Goal: Task Accomplishment & Management: Manage account settings

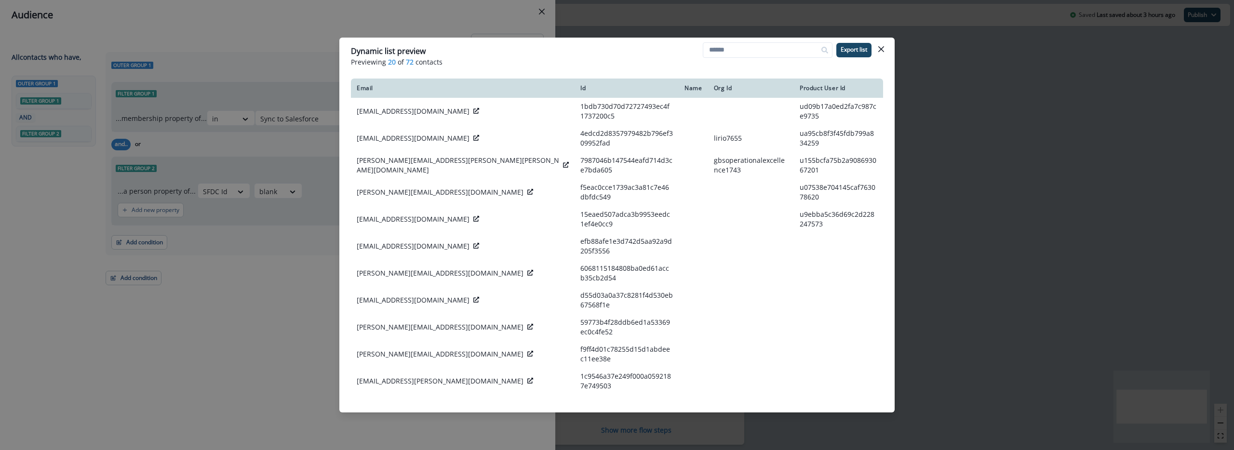
click at [255, 313] on div "Dynamic list preview Previewing 20 of 72 contacts Export list Email Id Name Org…" at bounding box center [617, 225] width 1234 height 450
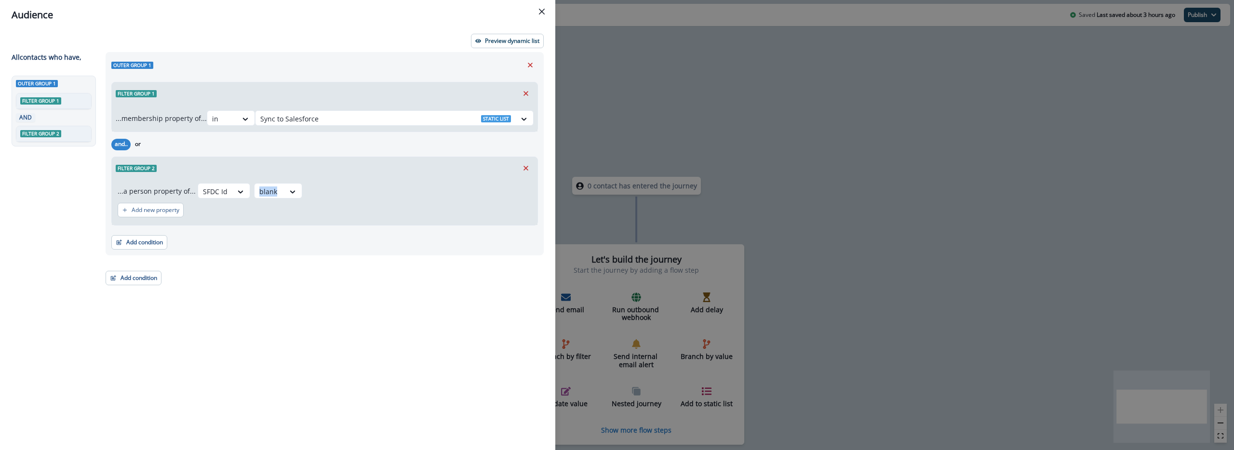
click at [255, 313] on div "Outer group 1 Filter group 1 ...membership property of... in Sync to Salesforce…" at bounding box center [322, 233] width 444 height 363
click at [719, 134] on div "Audience Preview dynamic list All contact s who have, Outer group 1 Filter grou…" at bounding box center [617, 225] width 1234 height 450
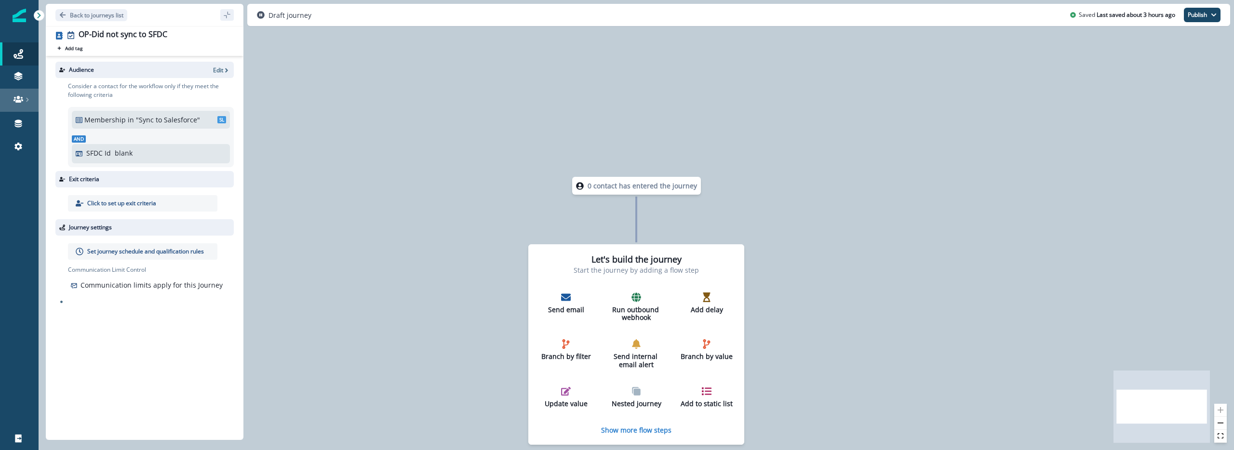
click at [17, 104] on link at bounding box center [19, 100] width 39 height 23
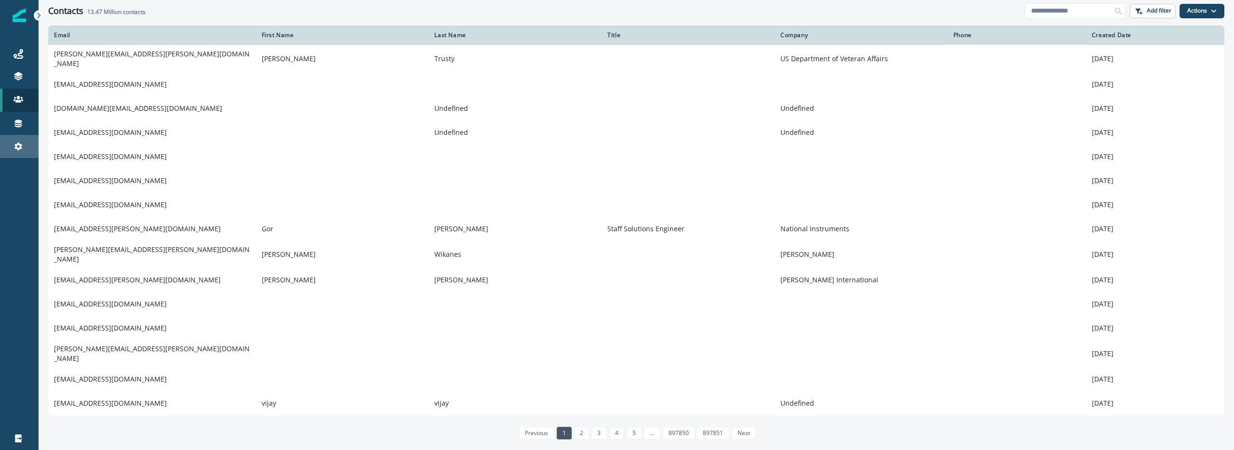
click at [21, 155] on link "Settings" at bounding box center [19, 146] width 39 height 23
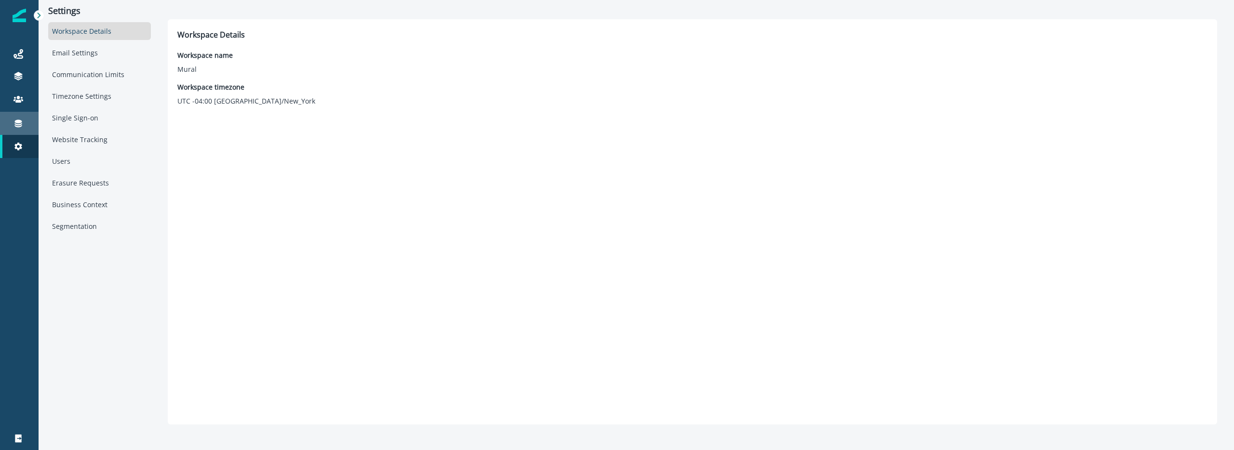
click at [22, 134] on link "Connections" at bounding box center [19, 123] width 39 height 23
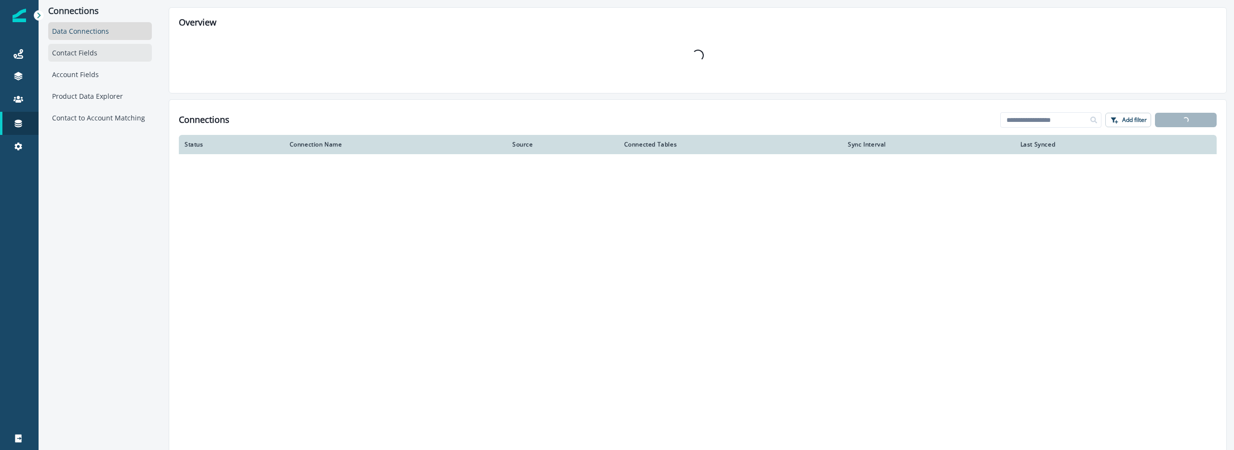
click at [85, 44] on div "Contact Fields" at bounding box center [100, 53] width 104 height 18
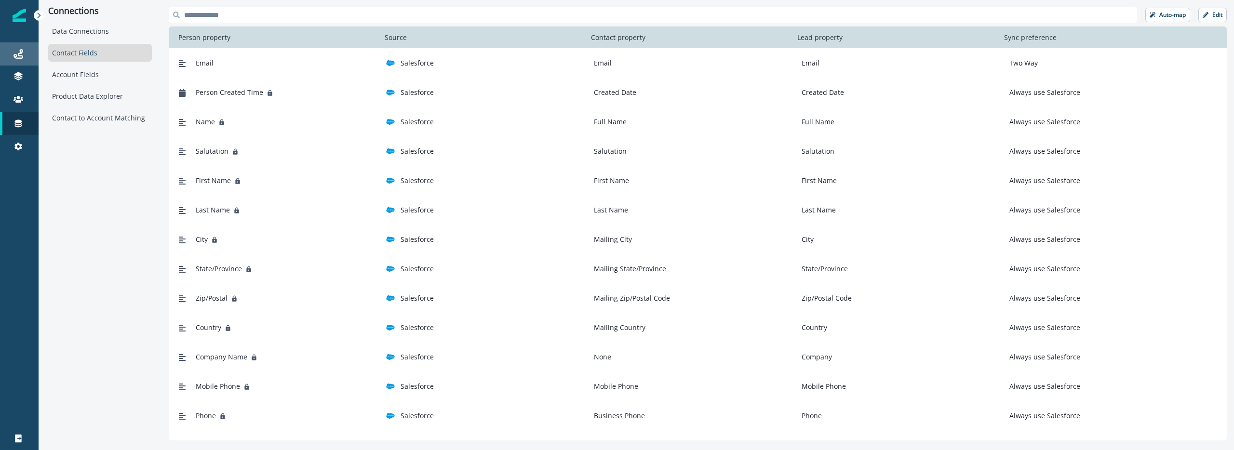
click at [14, 65] on link "Journeys" at bounding box center [19, 53] width 39 height 23
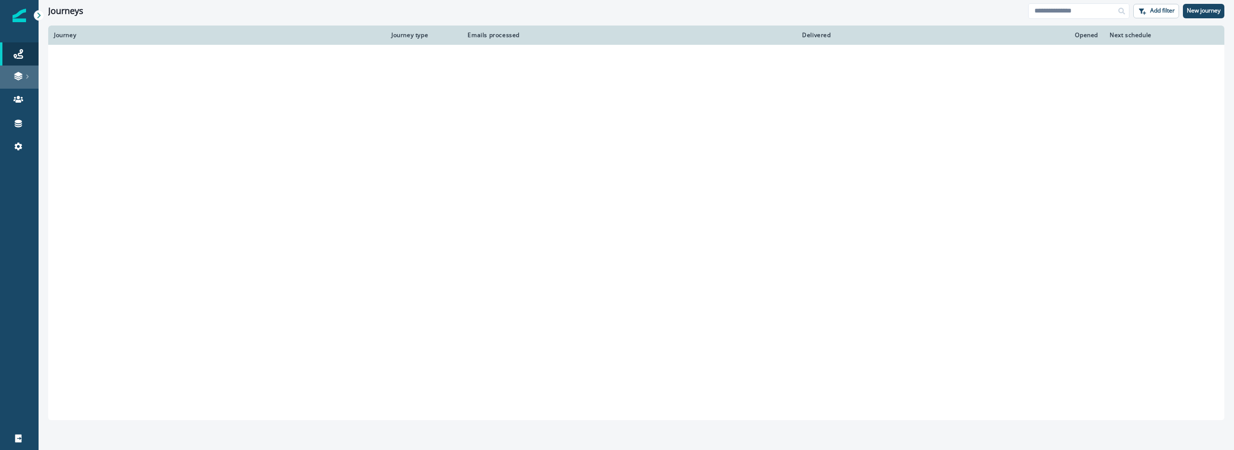
click at [19, 81] on link at bounding box center [19, 77] width 39 height 23
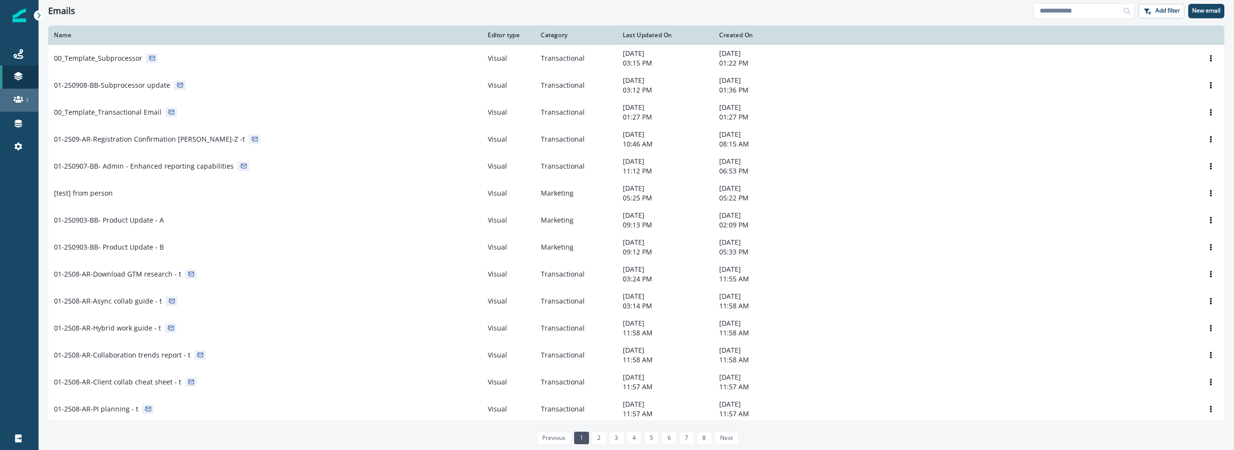
click at [16, 91] on link at bounding box center [19, 100] width 39 height 23
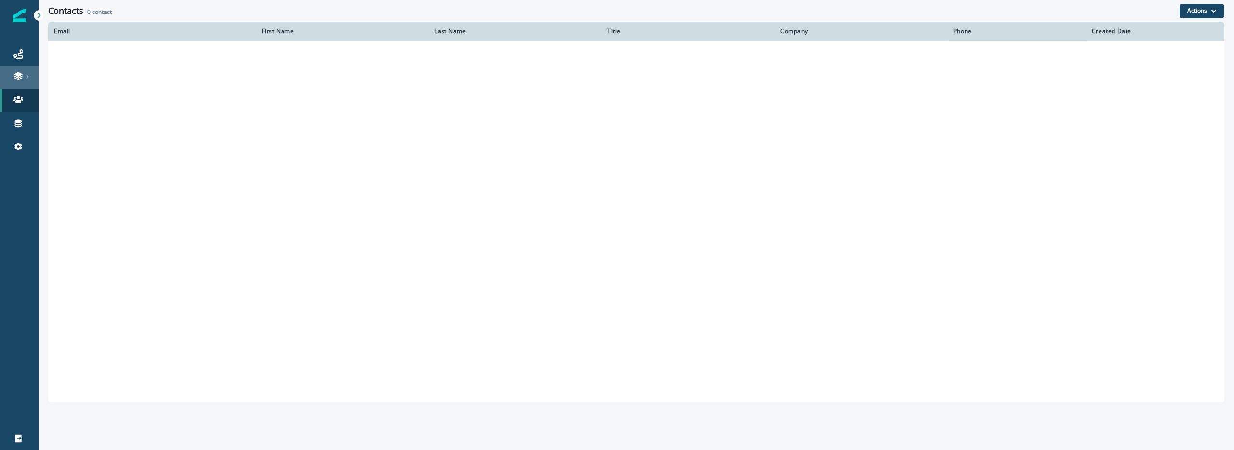
click at [21, 71] on icon at bounding box center [18, 76] width 10 height 10
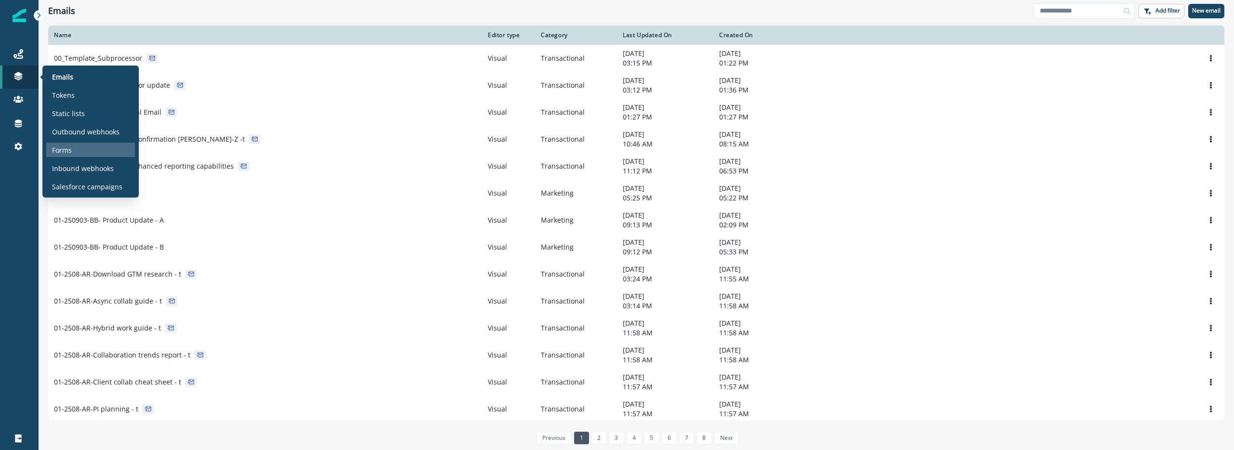
click at [79, 155] on div "Forms" at bounding box center [90, 150] width 89 height 14
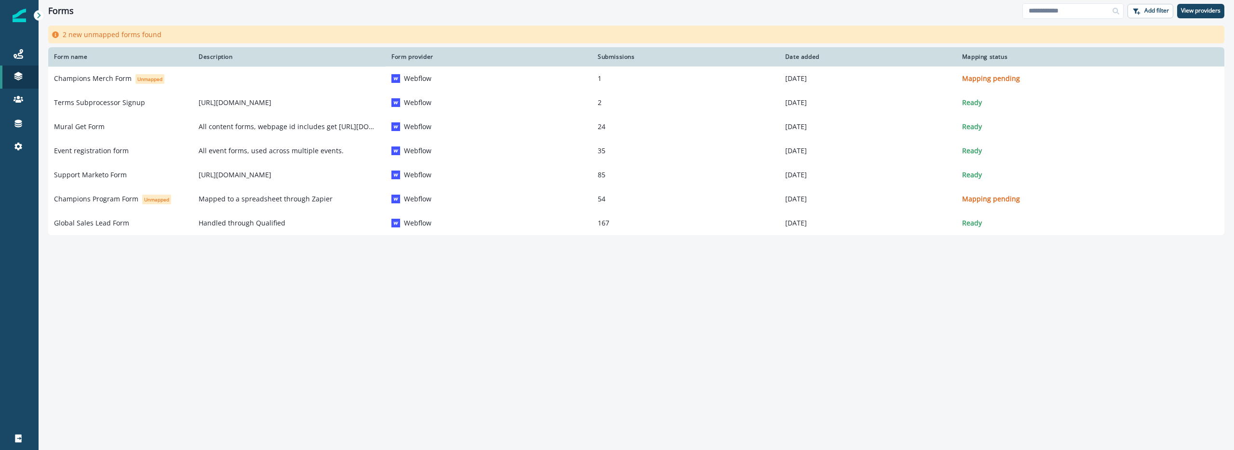
click at [181, 327] on div "Form name Description Form provider Submissions Date added Mapping status Champ…" at bounding box center [637, 236] width 1196 height 378
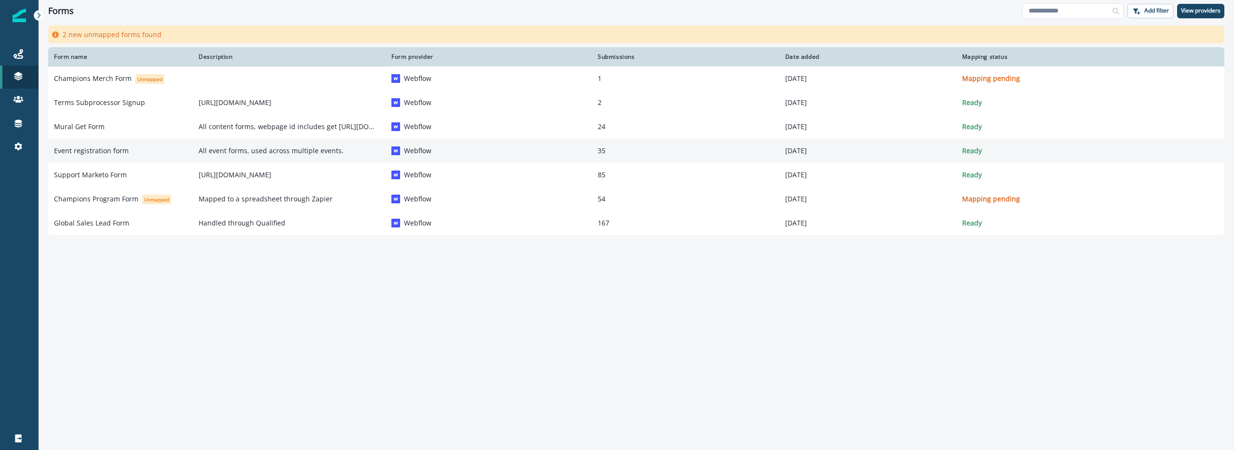
click at [187, 151] on td "Event registration form" at bounding box center [120, 151] width 145 height 24
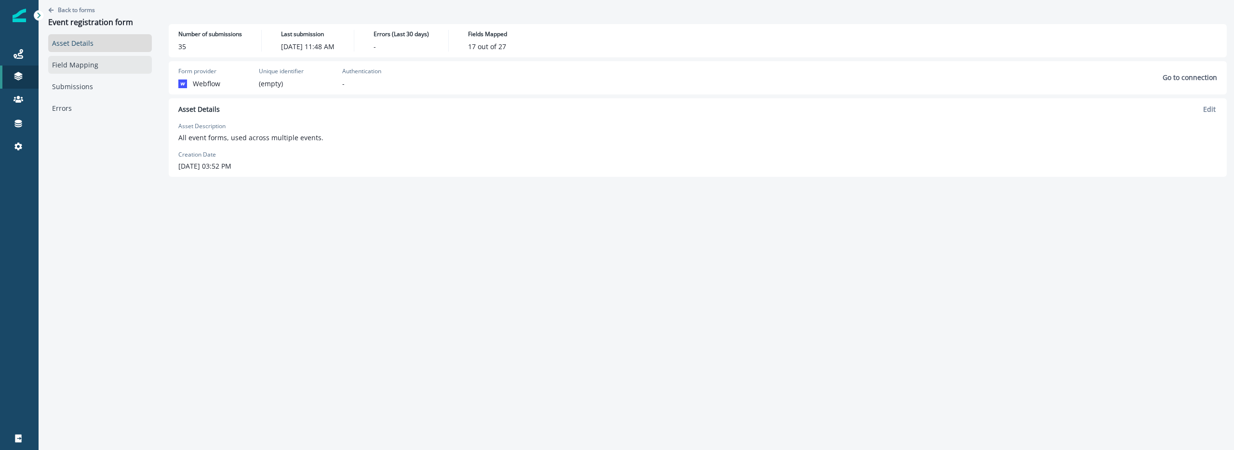
click at [101, 66] on link "Field Mapping" at bounding box center [100, 65] width 104 height 18
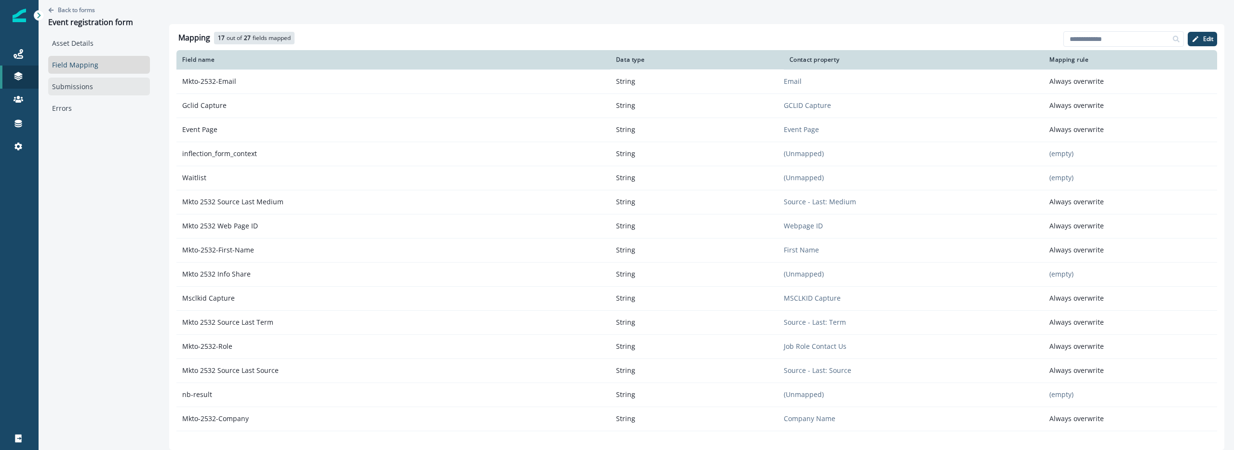
click at [66, 91] on link "Submissions" at bounding box center [99, 87] width 102 height 18
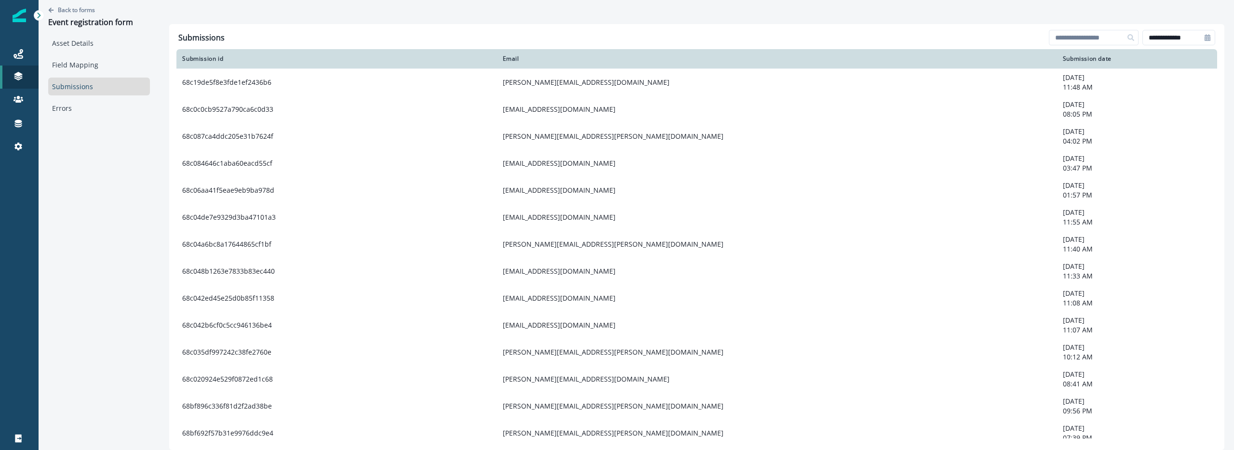
click at [564, 67] on th "Email" at bounding box center [777, 58] width 560 height 19
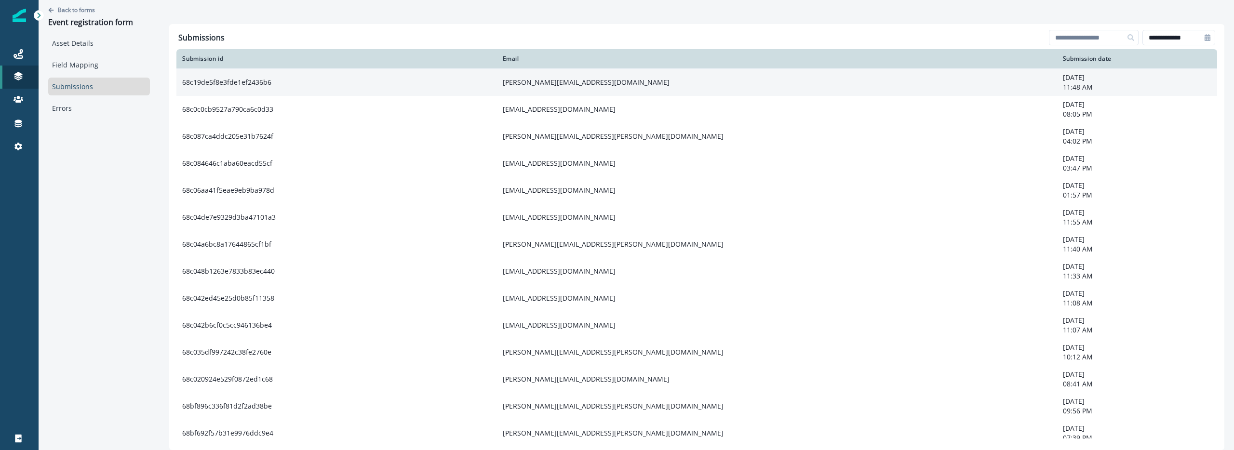
click at [564, 81] on td "gregory.adams3@merck.com" at bounding box center [777, 81] width 560 height 27
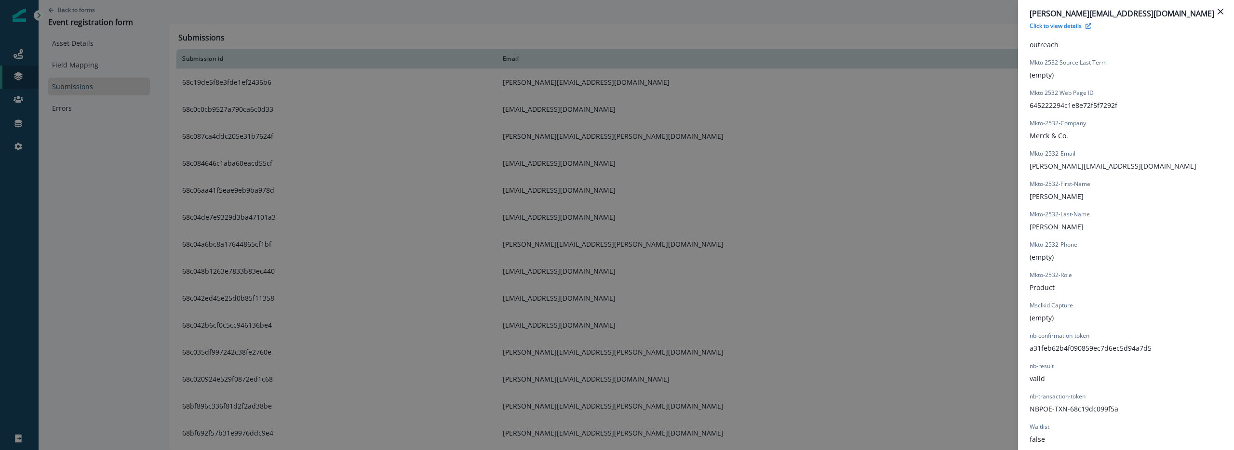
scroll to position [809, 0]
click at [579, 139] on div "gregory.adams3@merck.com Click to view details Form Provider Webflow Form Name …" at bounding box center [617, 225] width 1234 height 450
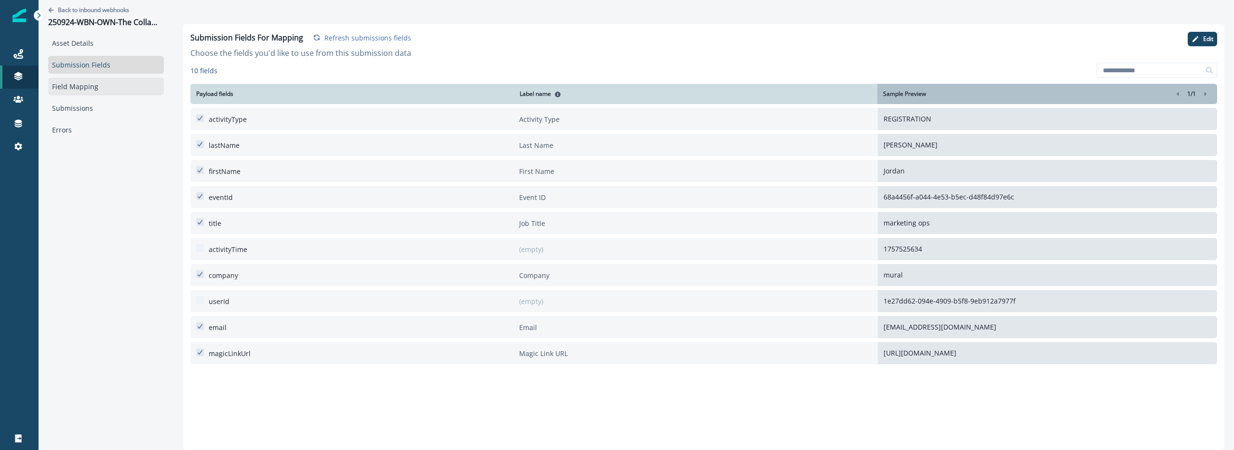
click at [79, 93] on link "Field Mapping" at bounding box center [106, 87] width 116 height 18
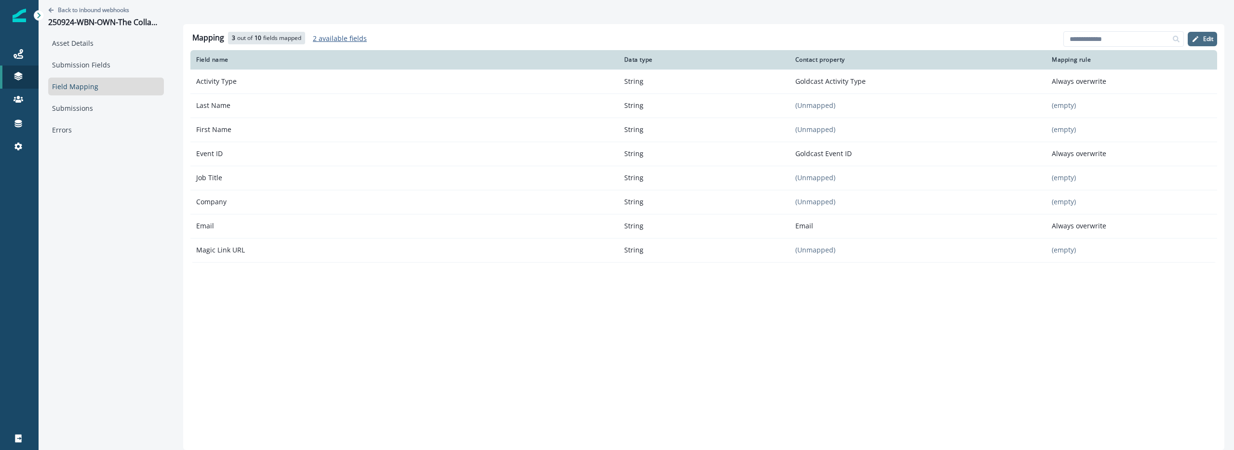
click at [1208, 42] on p "Edit" at bounding box center [1208, 39] width 10 height 7
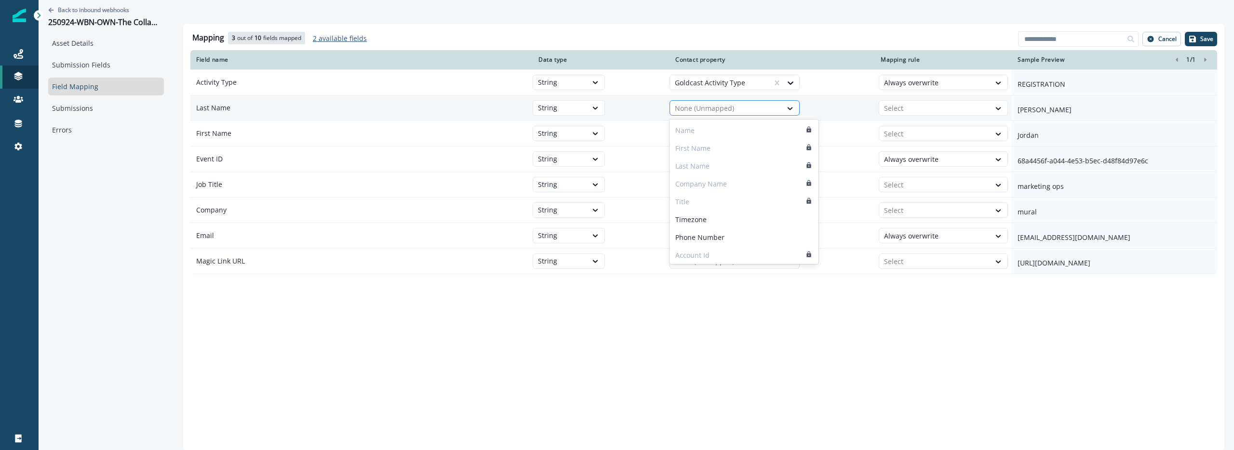
click at [731, 111] on div at bounding box center [726, 109] width 102 height 12
click at [407, 298] on div "Mapping 3 out of 10 fields mapped 2 available fields Add fields Cancel Save Fie…" at bounding box center [703, 237] width 1041 height 426
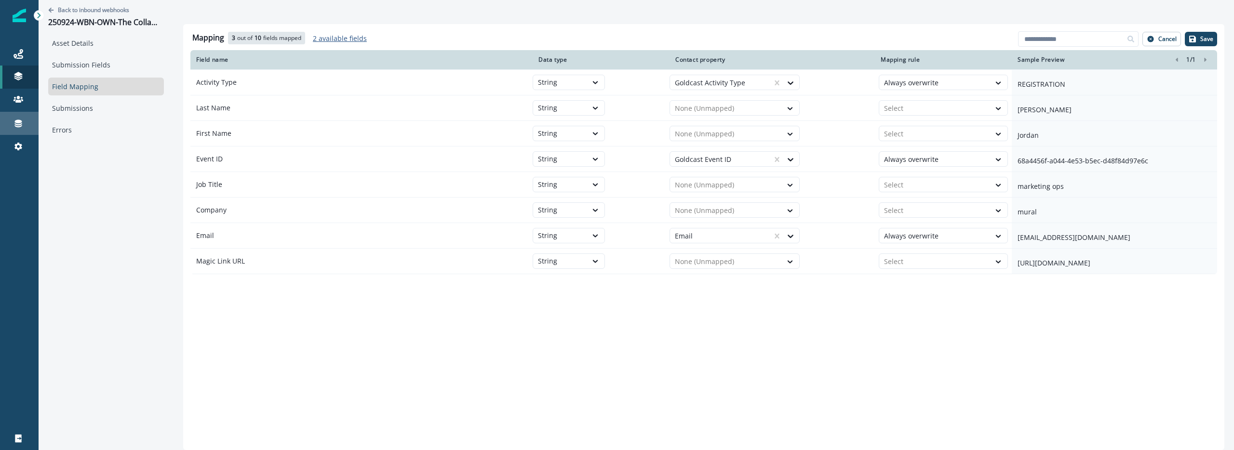
click at [21, 124] on icon at bounding box center [18, 124] width 10 height 10
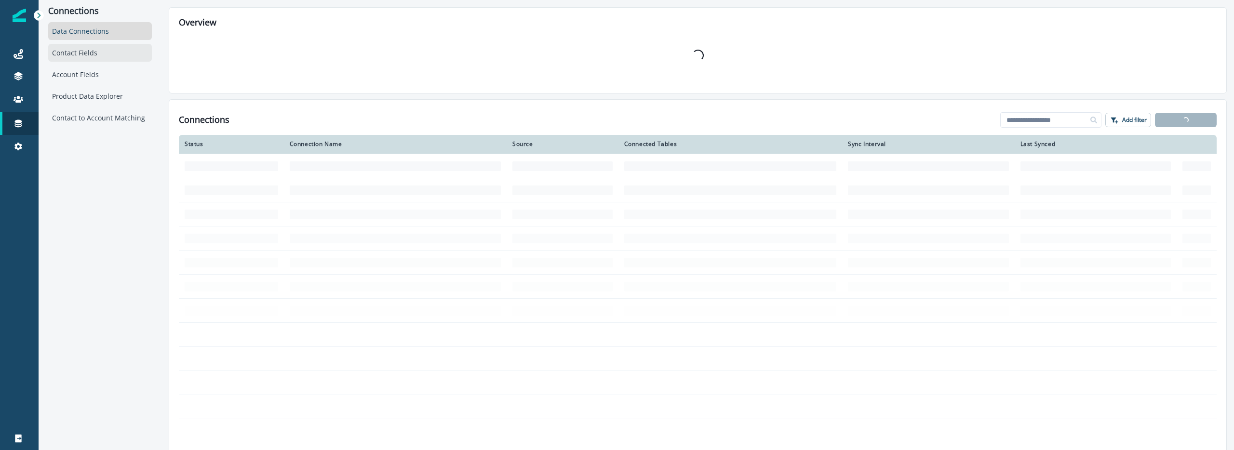
click at [84, 61] on div "Contact Fields" at bounding box center [100, 53] width 104 height 18
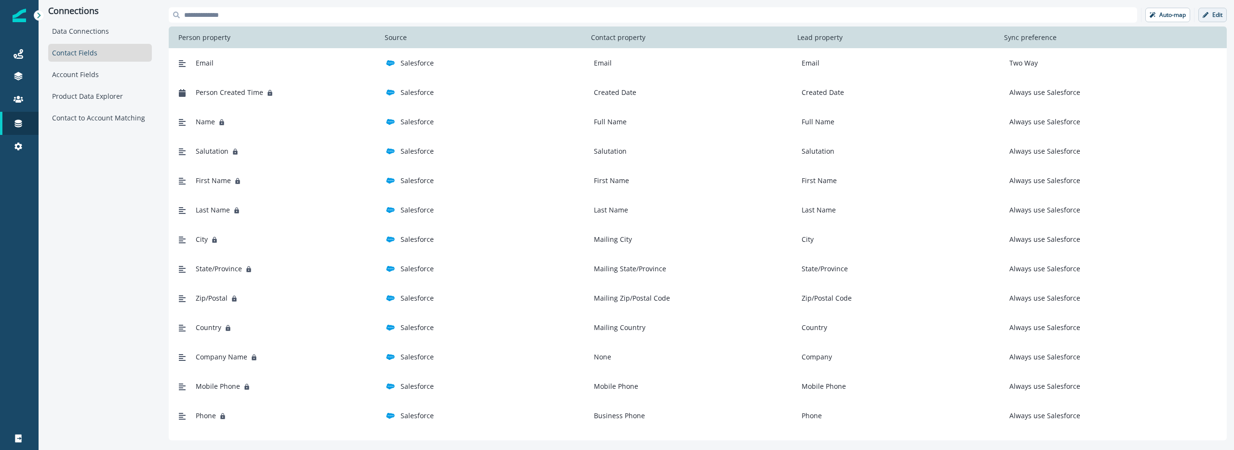
click at [1216, 17] on p "Edit" at bounding box center [1218, 15] width 10 height 7
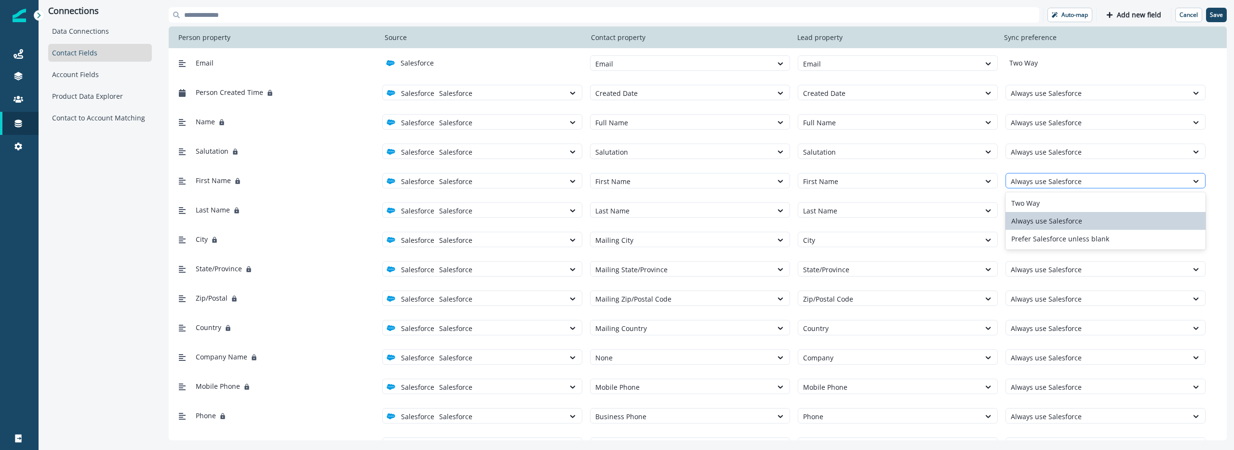
click at [1044, 177] on div at bounding box center [1097, 181] width 172 height 12
click at [1055, 242] on div "Prefer Salesforce unless blank" at bounding box center [1106, 239] width 200 height 18
click at [1051, 207] on div at bounding box center [1097, 211] width 172 height 12
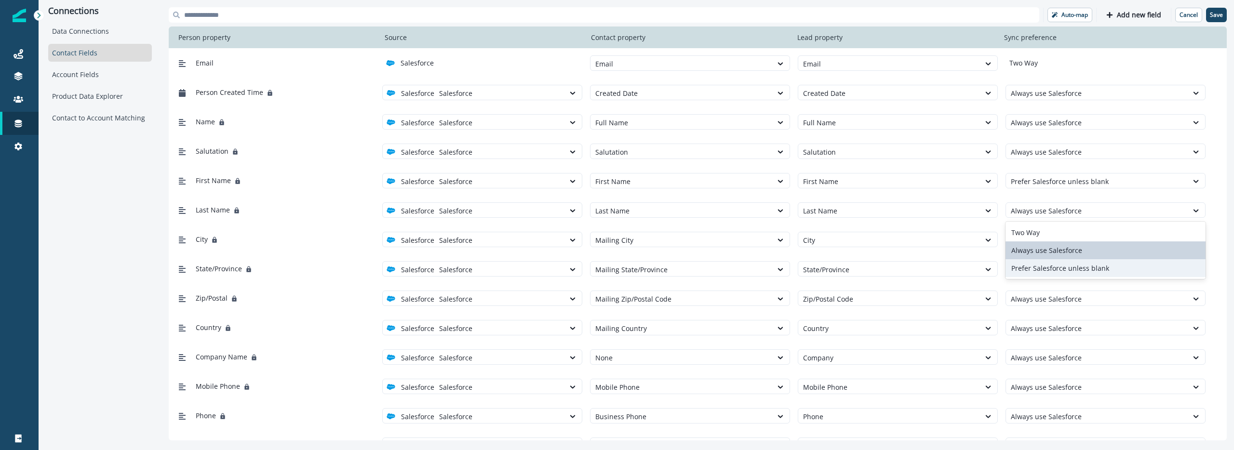
click at [1059, 269] on div "Prefer Salesforce unless blank" at bounding box center [1106, 268] width 200 height 18
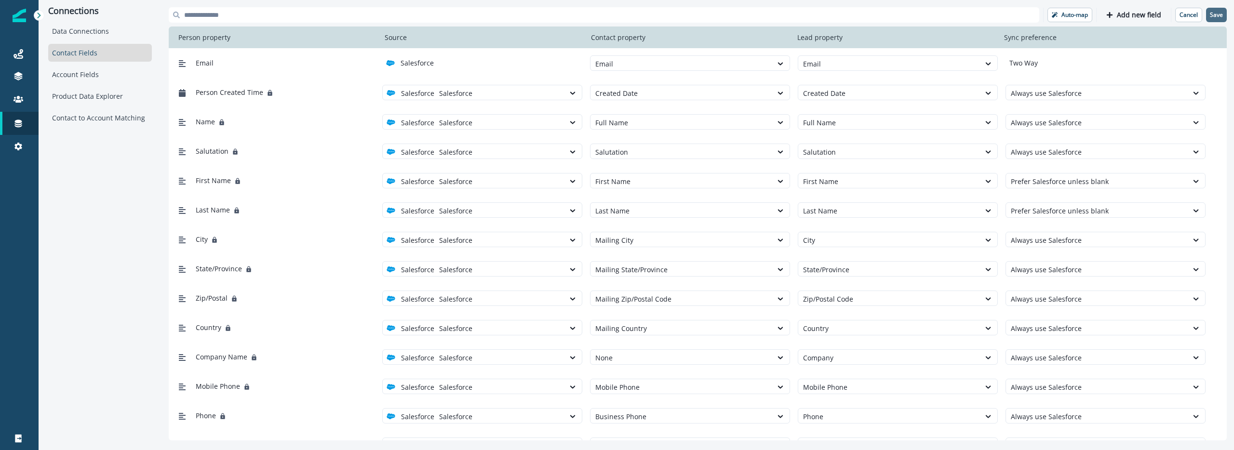
click at [1217, 12] on p "Save" at bounding box center [1216, 15] width 13 height 7
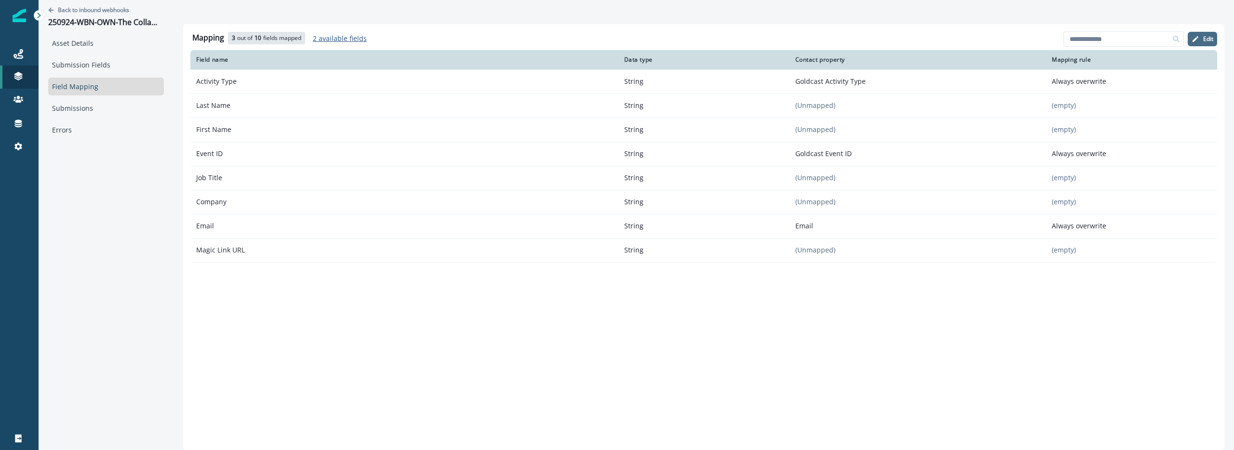
click at [1200, 36] on button "Edit" at bounding box center [1202, 39] width 29 height 14
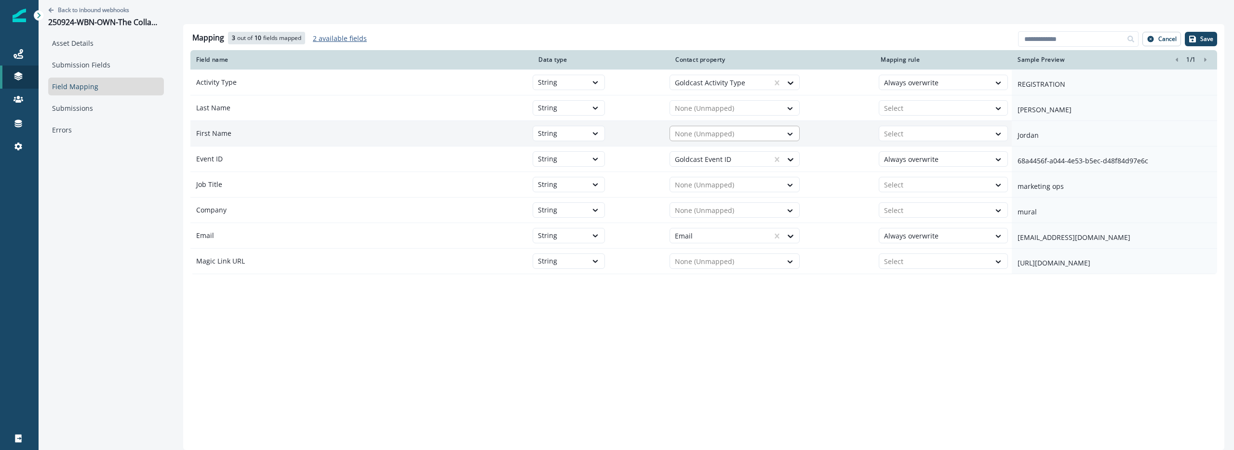
click at [701, 130] on div at bounding box center [726, 134] width 102 height 12
click at [737, 343] on div "Mapping 3 out of 10 fields mapped 2 available fields Add fields Cancel Save Fie…" at bounding box center [703, 237] width 1041 height 426
click at [20, 128] on div "Connections" at bounding box center [19, 124] width 31 height 12
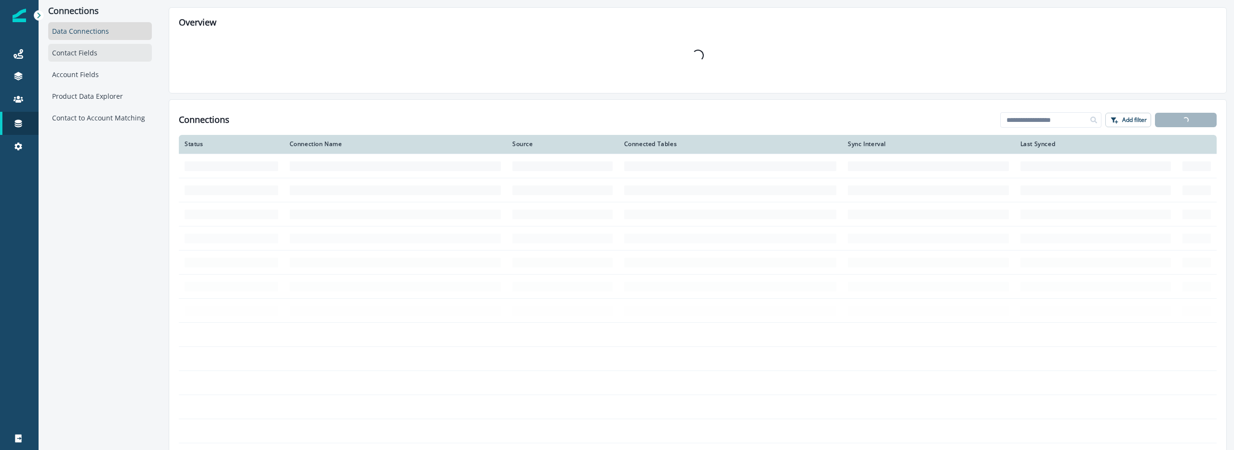
click at [111, 56] on div "Contact Fields" at bounding box center [100, 53] width 104 height 18
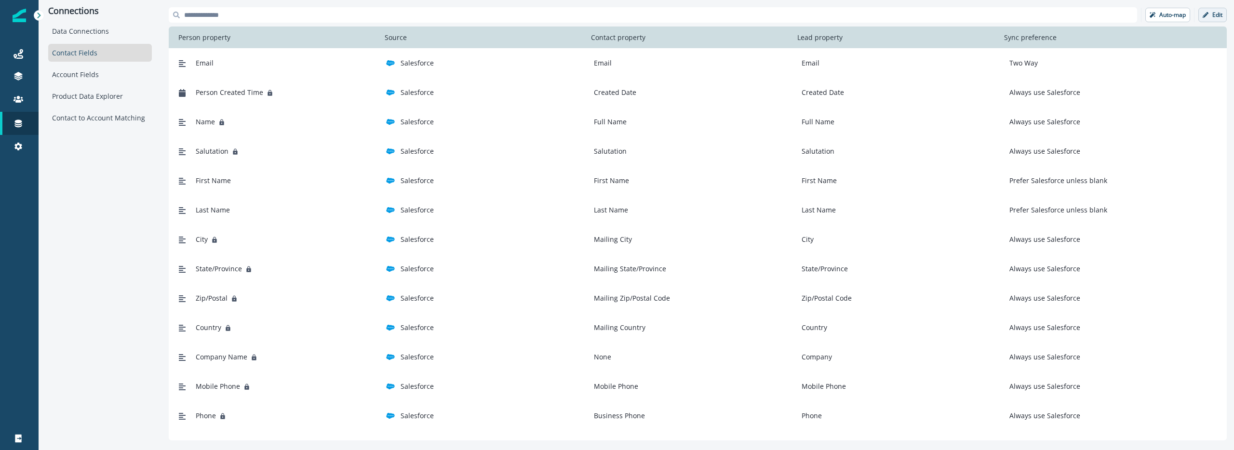
click at [1217, 17] on p "Edit" at bounding box center [1218, 15] width 10 height 7
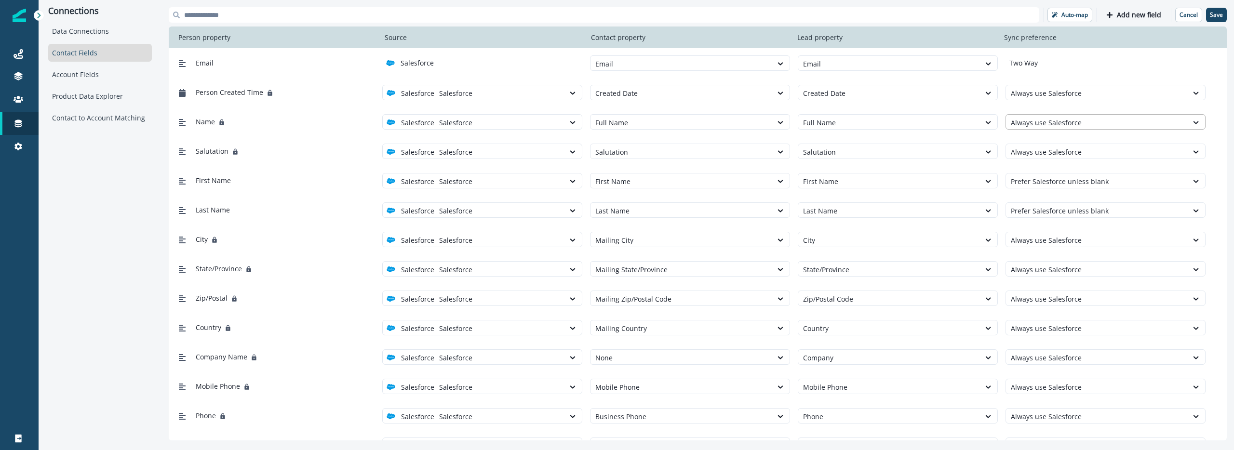
click at [1017, 124] on div at bounding box center [1097, 123] width 172 height 12
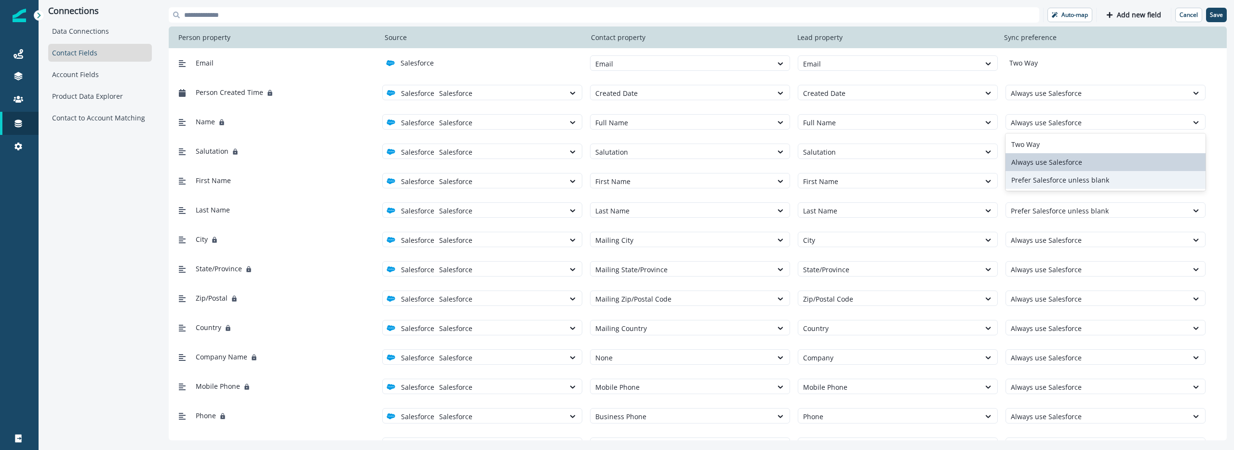
click at [1037, 185] on div "Prefer Salesforce unless blank" at bounding box center [1106, 180] width 200 height 18
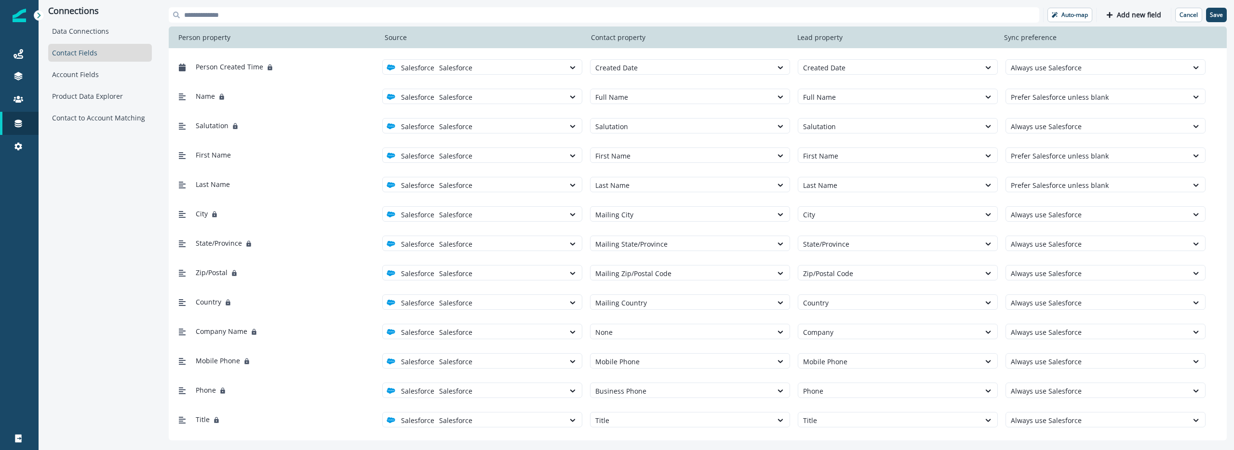
scroll to position [27, 0]
click at [1036, 210] on div at bounding box center [1097, 213] width 172 height 12
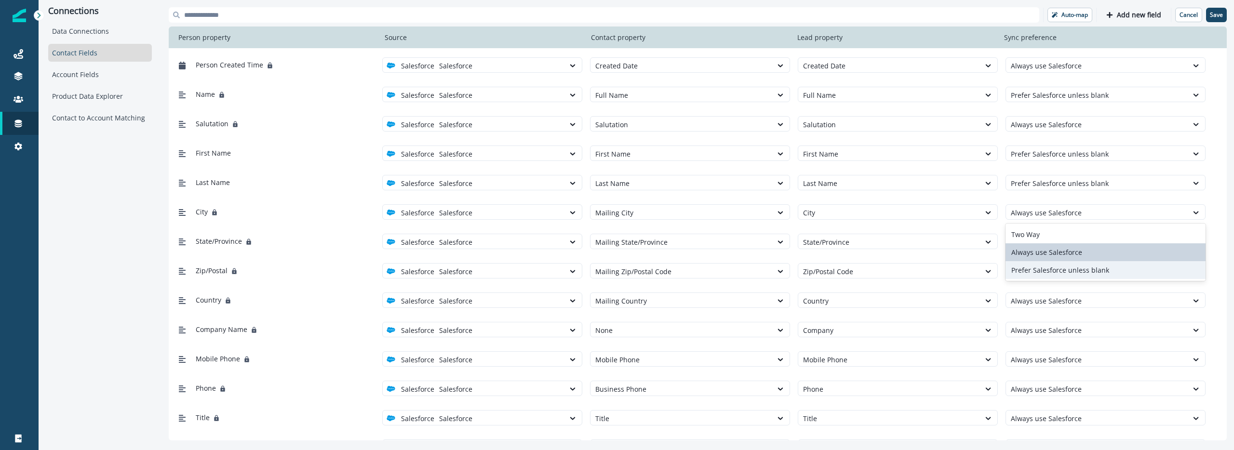
click at [1055, 272] on div "Prefer Salesforce unless blank" at bounding box center [1106, 270] width 200 height 18
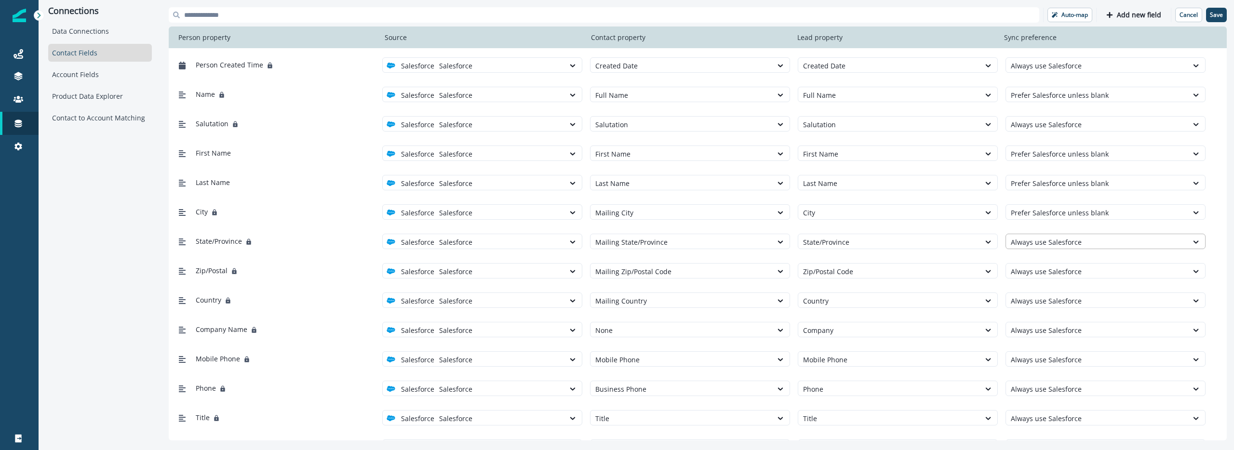
click at [1049, 249] on div "Always use Salesforce" at bounding box center [1097, 242] width 182 height 16
click at [1056, 295] on div "Prefer Salesforce unless blank" at bounding box center [1106, 300] width 200 height 18
click at [1056, 278] on div "Always use Salesforce" at bounding box center [1097, 272] width 182 height 16
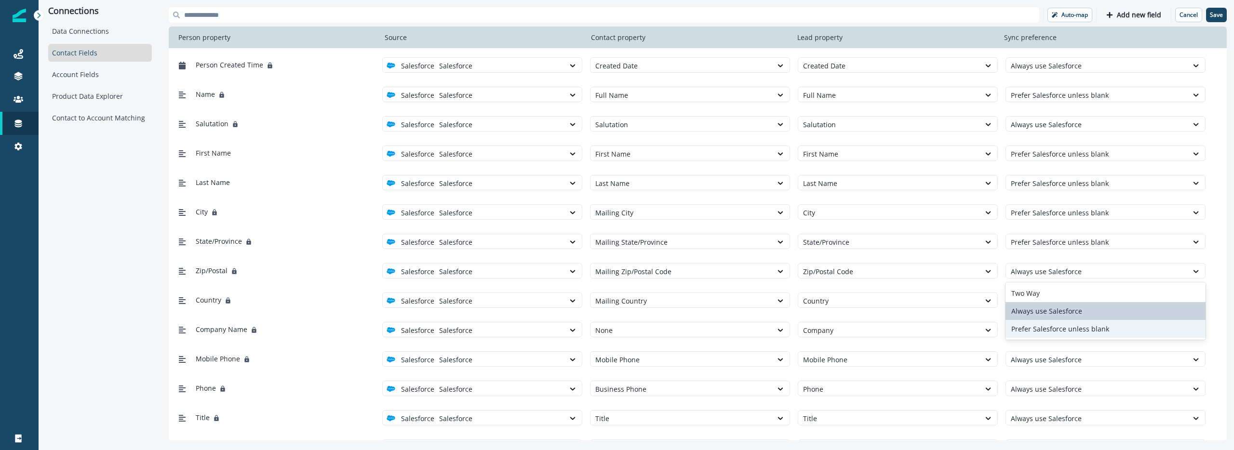
click at [1055, 332] on div "Prefer Salesforce unless blank" at bounding box center [1106, 329] width 200 height 18
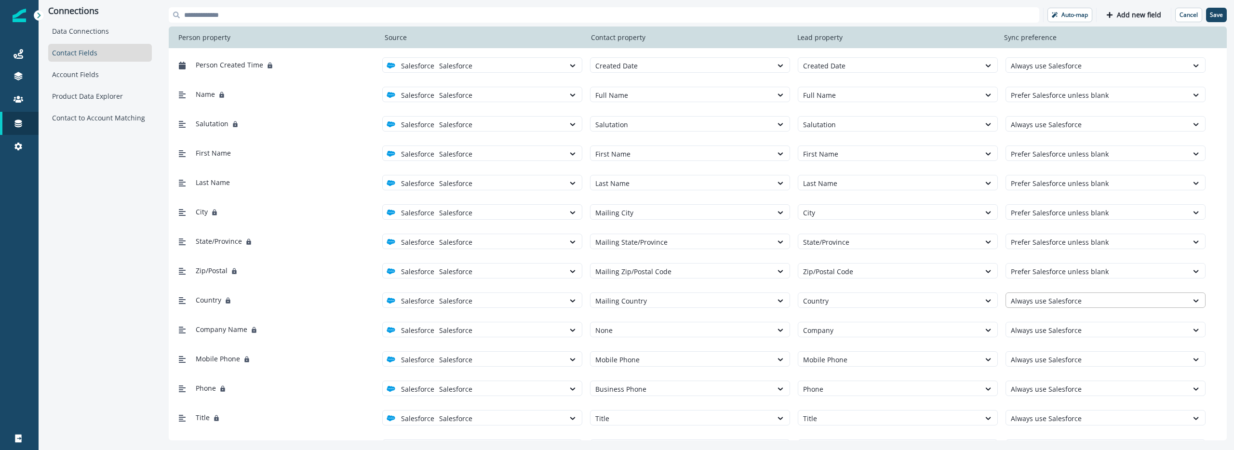
click at [1056, 306] on div at bounding box center [1097, 301] width 172 height 12
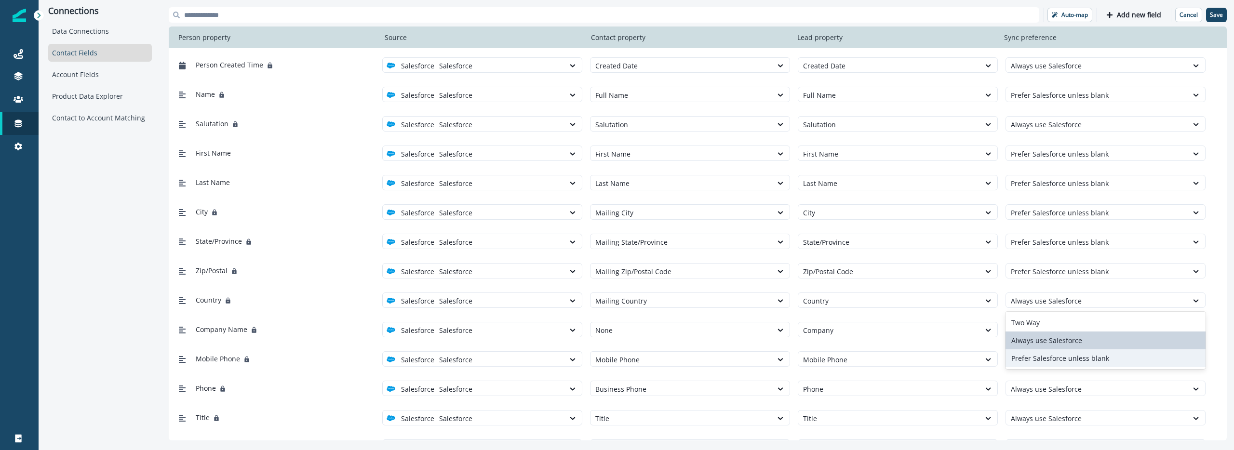
click at [1061, 360] on div "Prefer Salesforce unless blank" at bounding box center [1106, 359] width 200 height 18
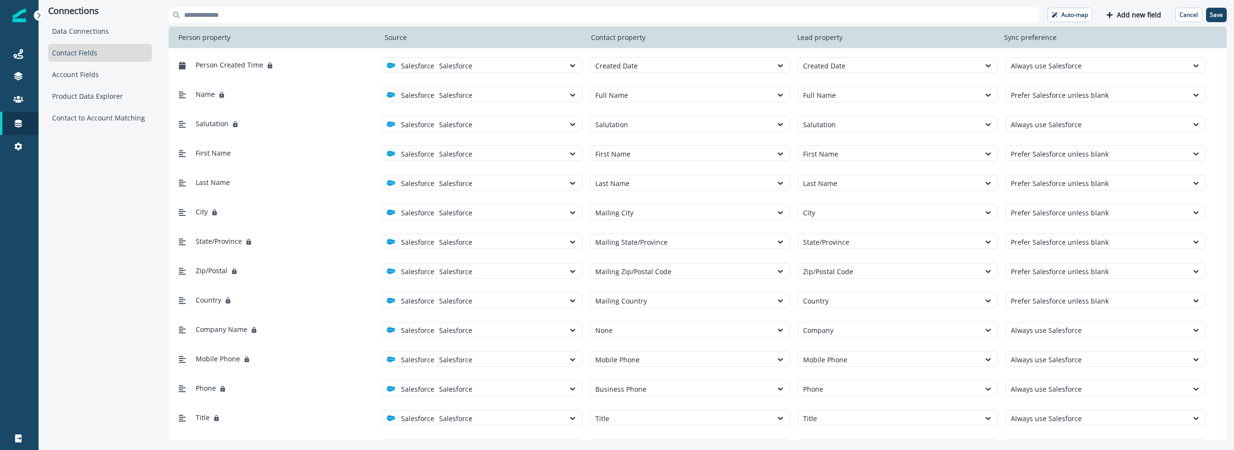
scroll to position [174, 0]
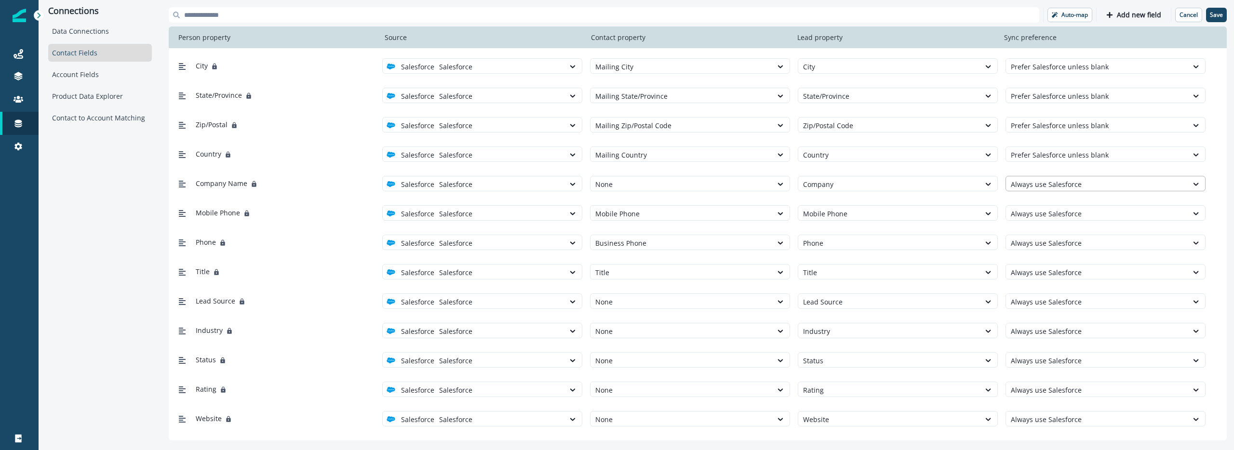
click at [1043, 184] on div at bounding box center [1097, 184] width 172 height 12
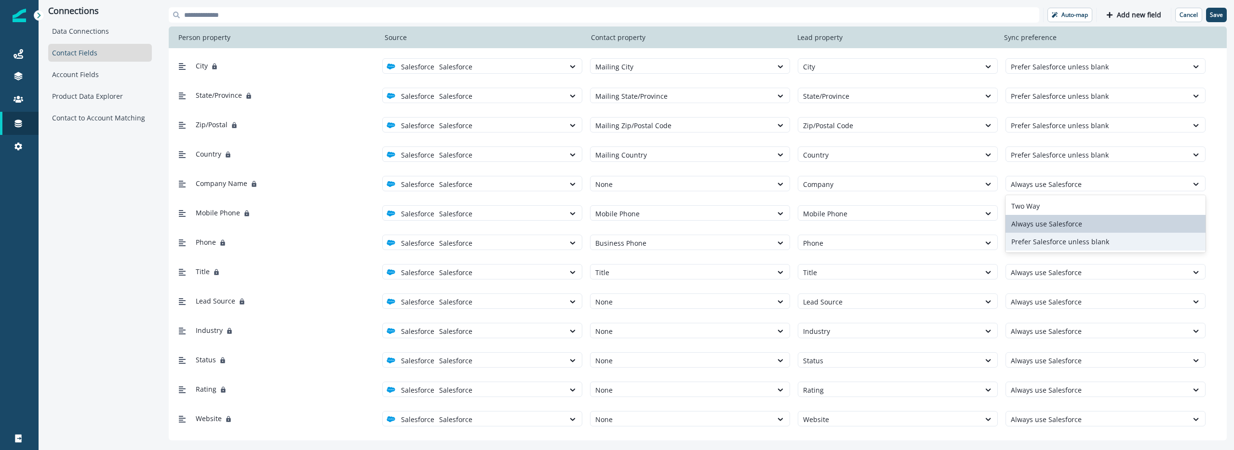
click at [1058, 246] on div "Prefer Salesforce unless blank" at bounding box center [1106, 242] width 200 height 18
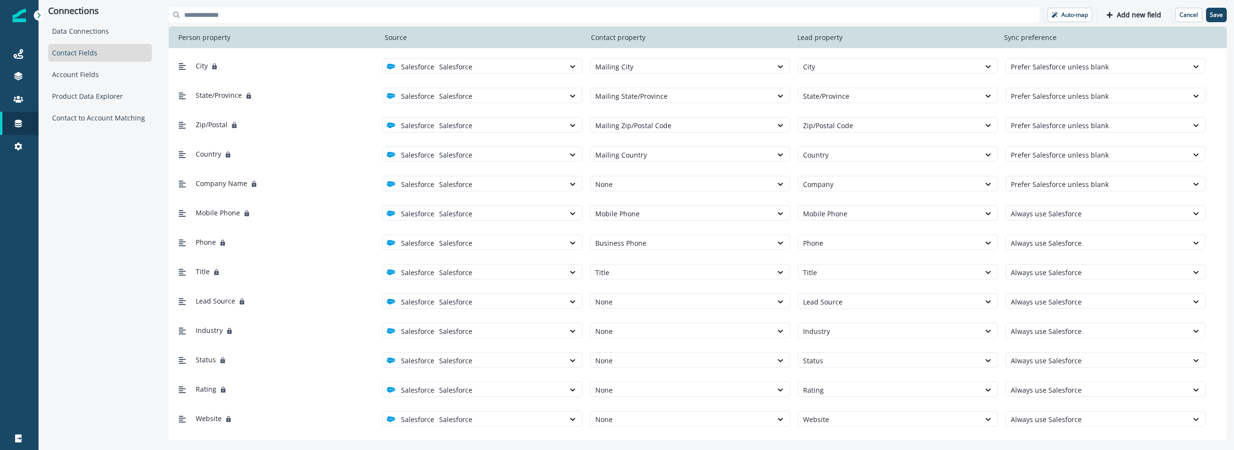
click at [1048, 205] on div "Always use Salesforce" at bounding box center [1106, 212] width 200 height 15
click at [1047, 211] on div at bounding box center [1097, 214] width 172 height 12
click at [1054, 273] on div "Prefer Salesforce unless blank" at bounding box center [1106, 271] width 200 height 18
click at [1047, 243] on div at bounding box center [1097, 243] width 172 height 12
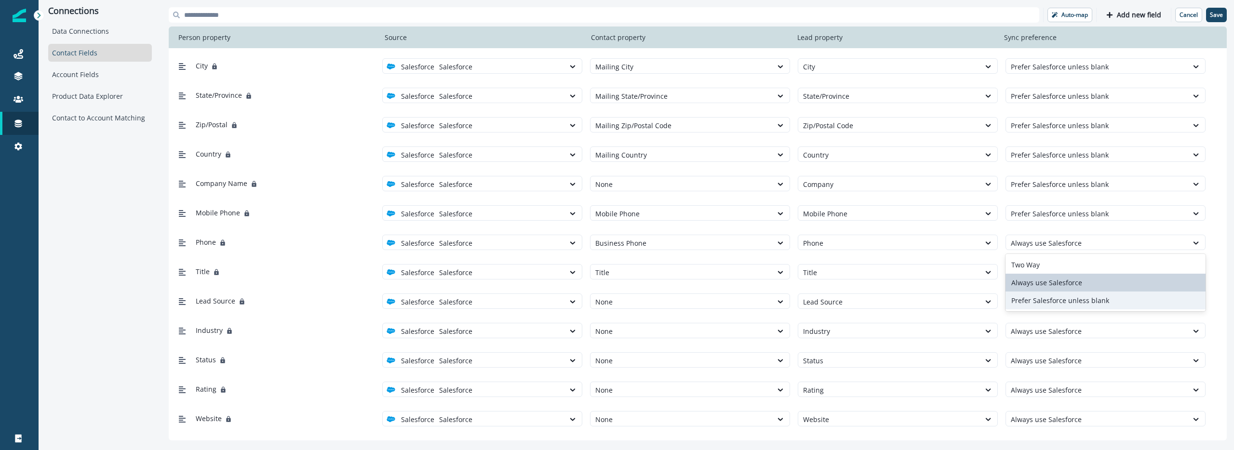
click at [1051, 303] on div "Prefer Salesforce unless blank" at bounding box center [1106, 301] width 200 height 18
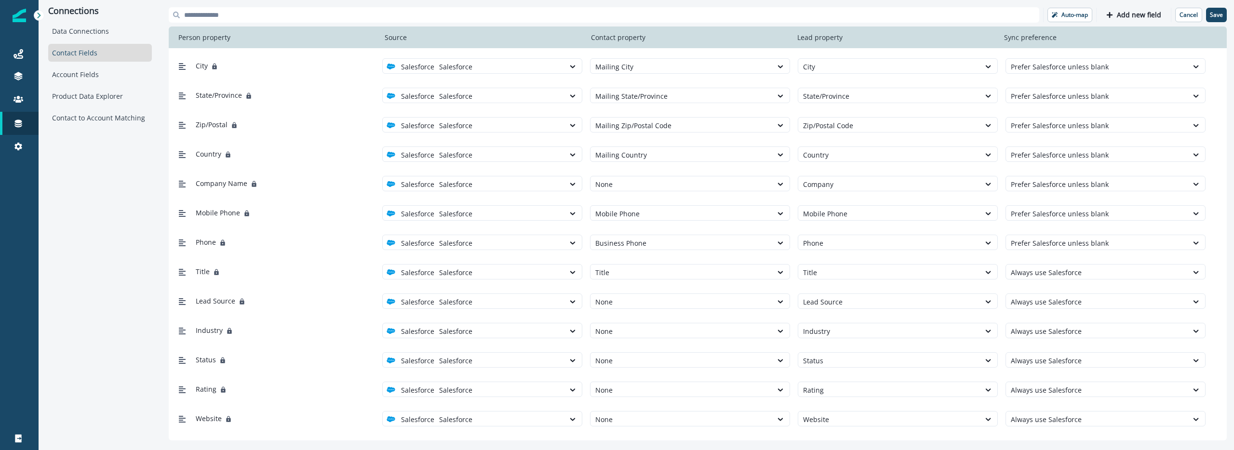
click at [1049, 285] on div "Title Salesforce Salesforce Title Title Always use Salesforce" at bounding box center [698, 271] width 1058 height 29
click at [1049, 273] on div at bounding box center [1097, 273] width 172 height 12
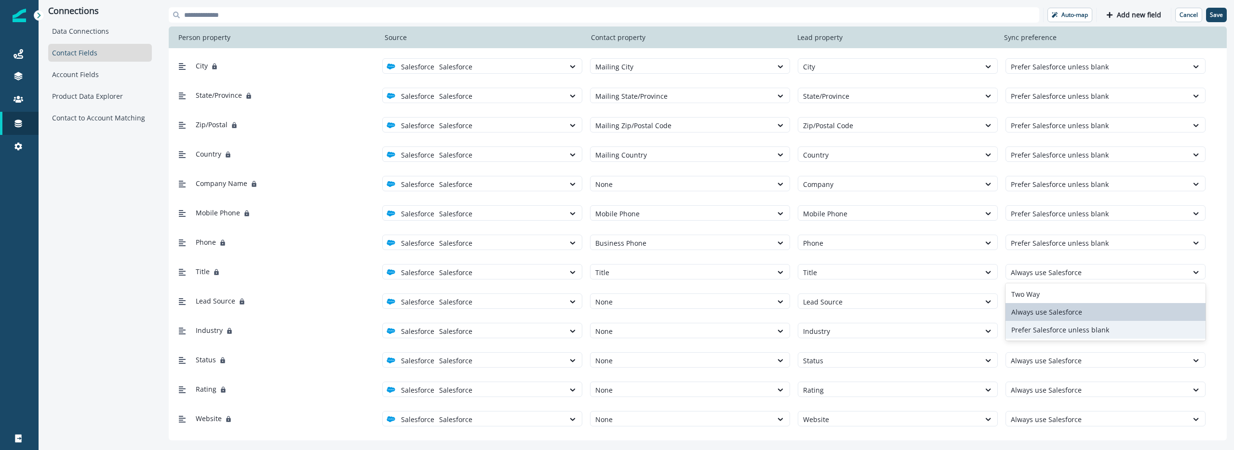
click at [1053, 331] on div "Prefer Salesforce unless blank" at bounding box center [1106, 330] width 200 height 18
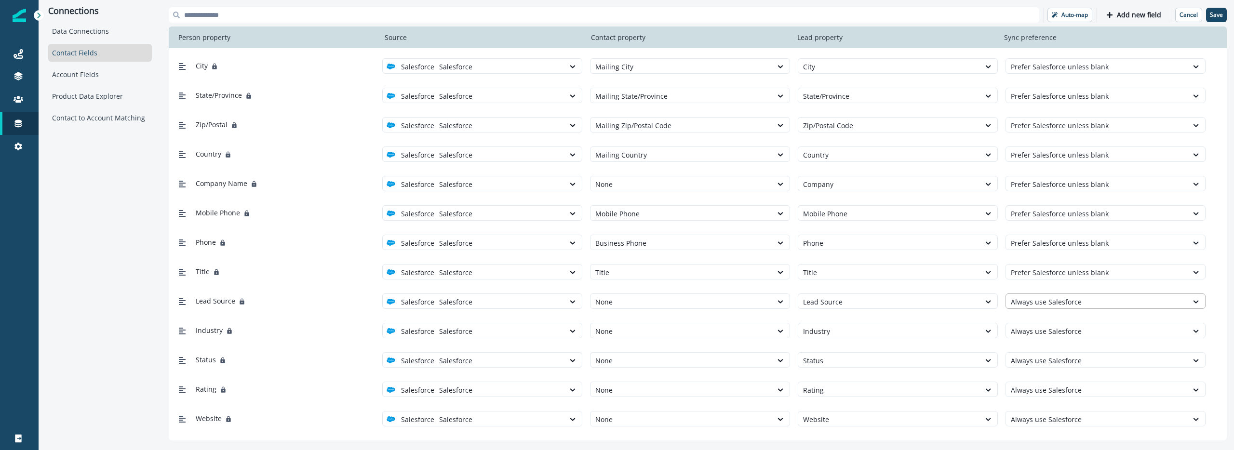
click at [1049, 308] on div "Always use Salesforce" at bounding box center [1097, 302] width 182 height 16
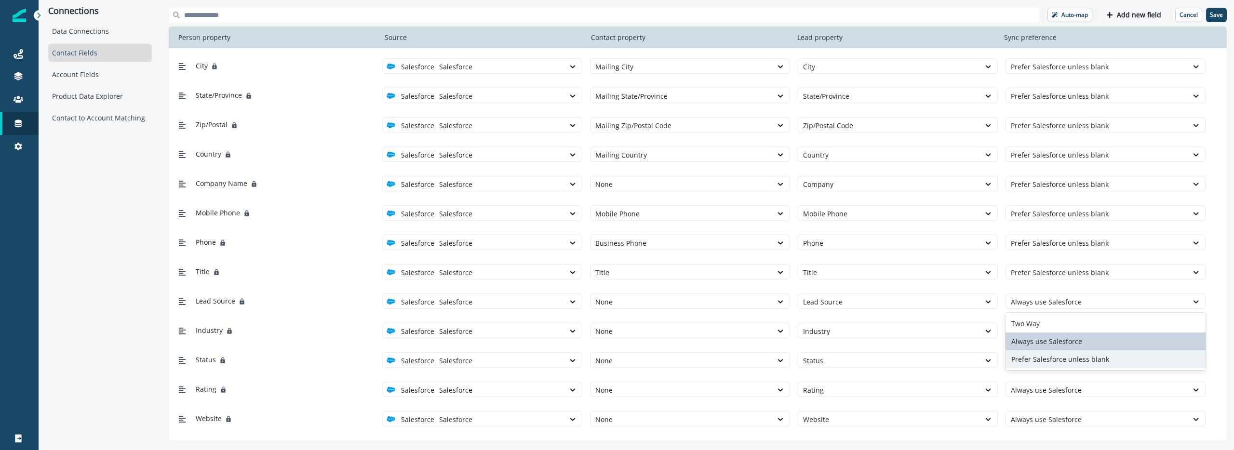
click at [1053, 361] on div "Prefer Salesforce unless blank" at bounding box center [1106, 360] width 200 height 18
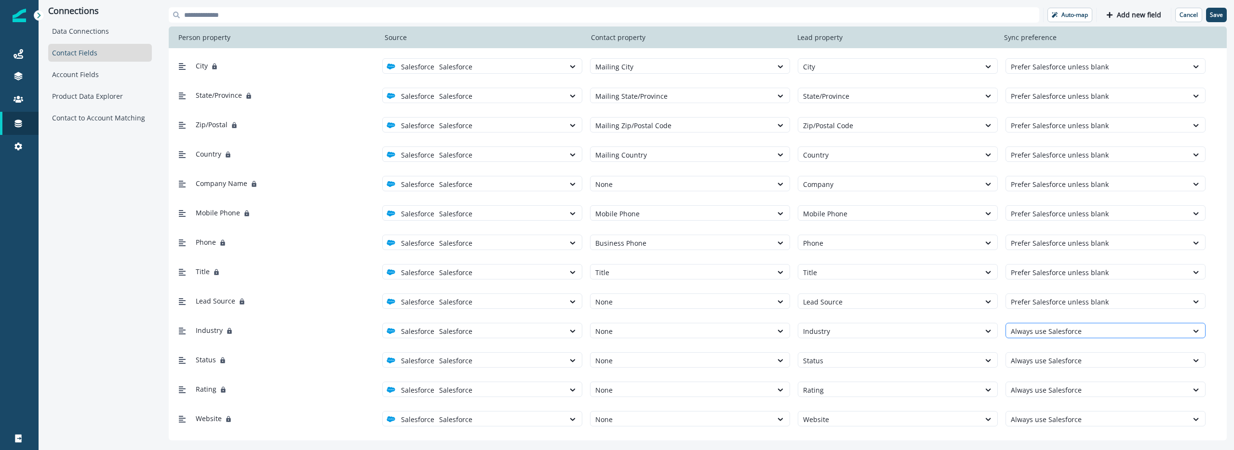
click at [1051, 330] on div at bounding box center [1097, 331] width 172 height 12
click at [1051, 388] on div "Prefer Salesforce unless blank" at bounding box center [1106, 389] width 200 height 18
click at [1051, 359] on div at bounding box center [1097, 361] width 172 height 12
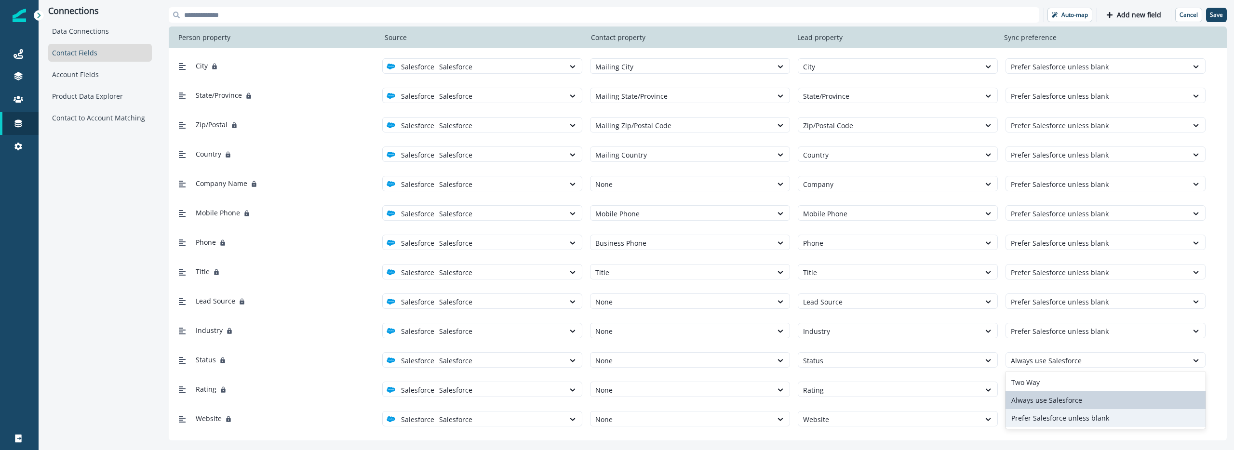
click at [1059, 417] on div "Prefer Salesforce unless blank" at bounding box center [1106, 418] width 200 height 18
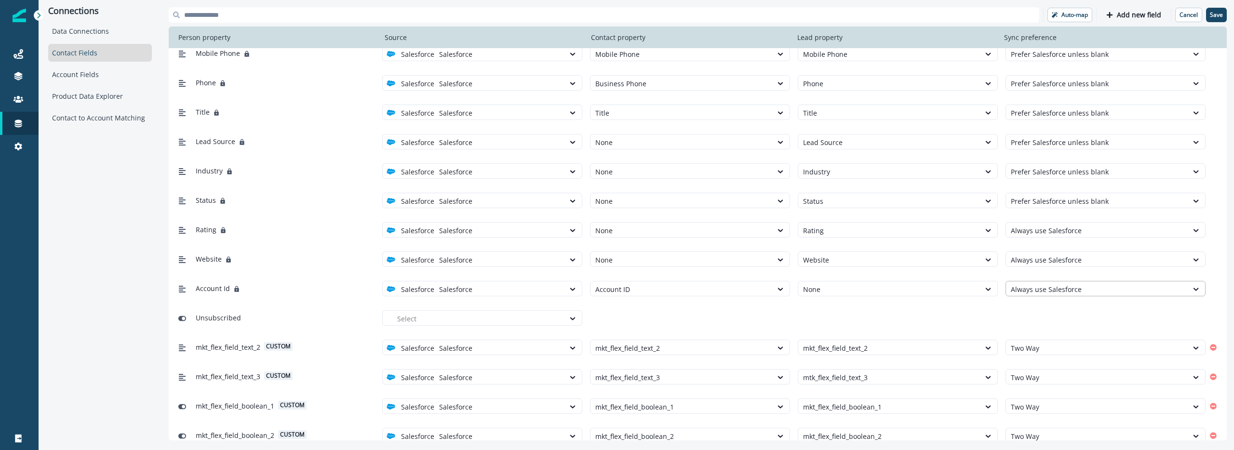
scroll to position [335, 0]
click at [1052, 223] on div at bounding box center [1097, 229] width 172 height 12
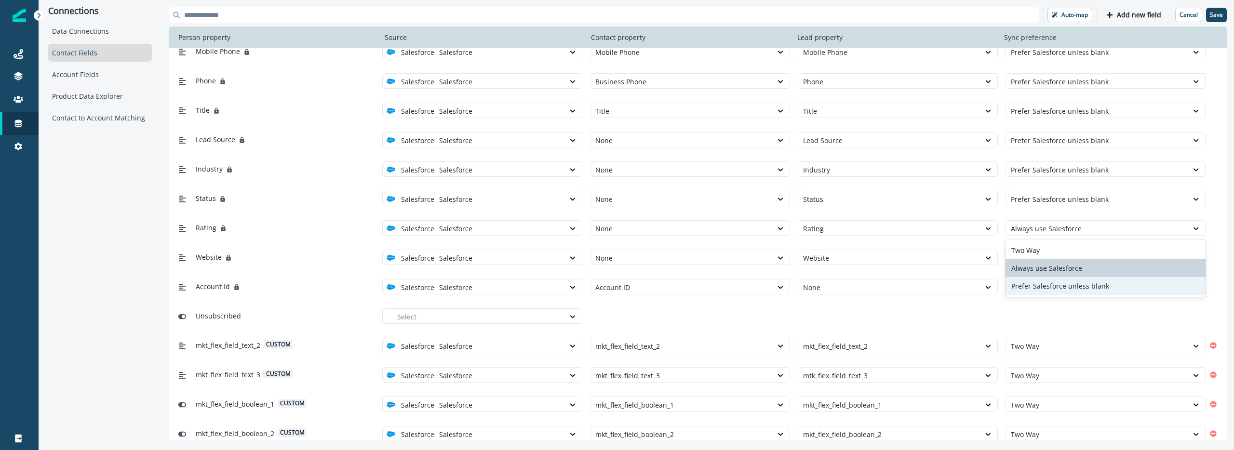
click at [1052, 281] on div "Prefer Salesforce unless blank" at bounding box center [1106, 286] width 200 height 18
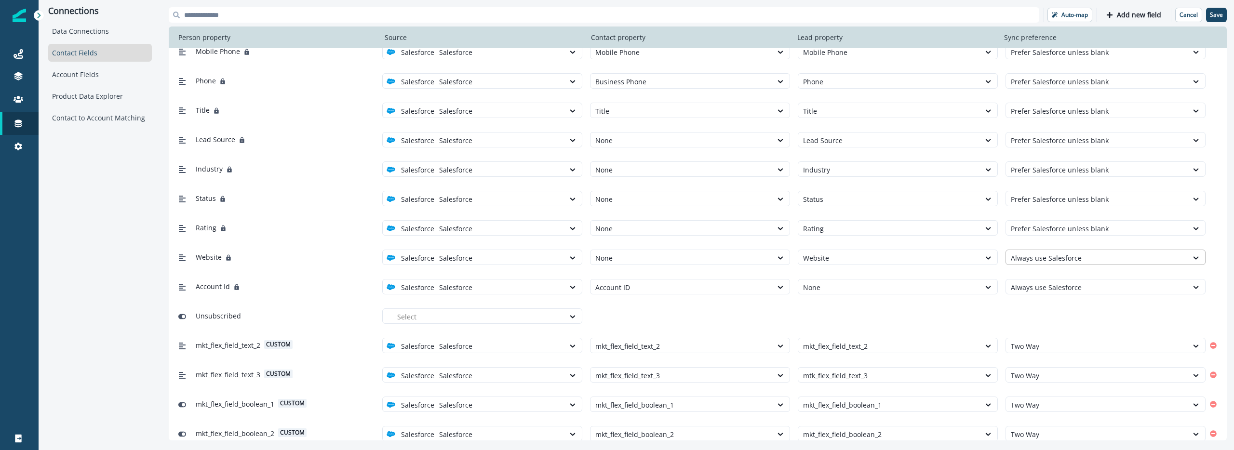
click at [1049, 250] on div "Always use Salesforce" at bounding box center [1106, 257] width 200 height 15
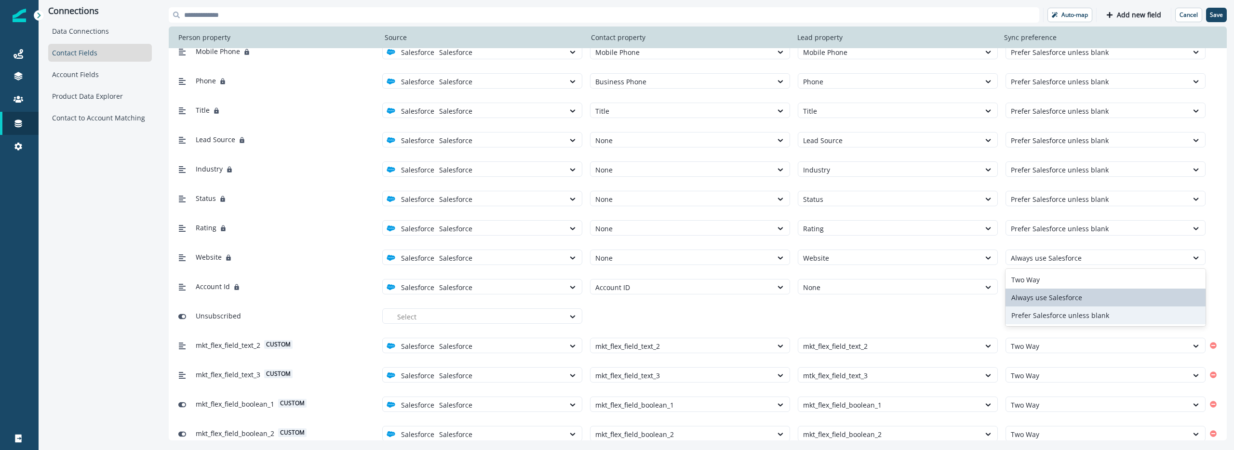
click at [1050, 320] on div "Prefer Salesforce unless blank" at bounding box center [1106, 316] width 200 height 18
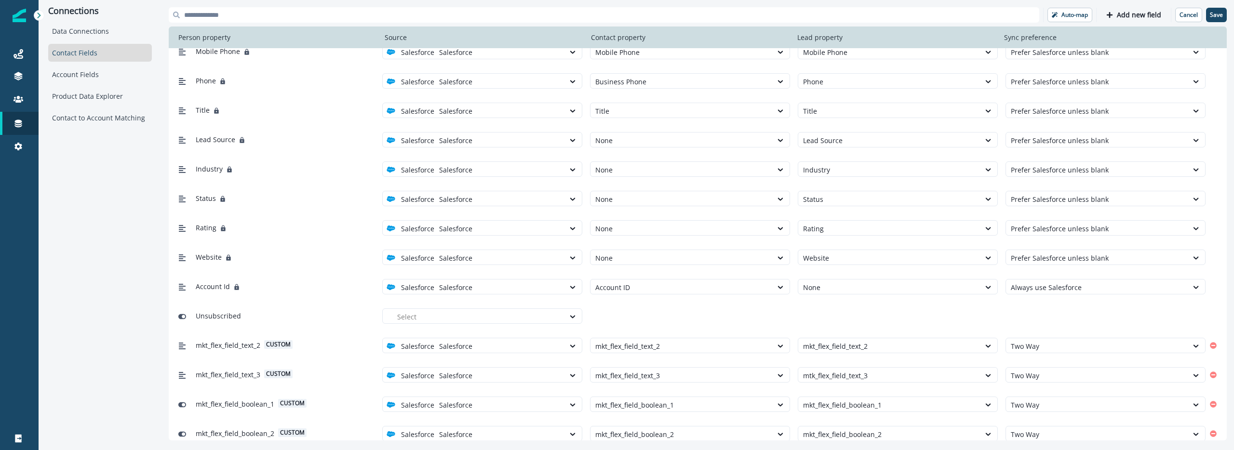
click at [1051, 277] on div "Account Id Salesforce Salesforce Account ID None Always use Salesforce" at bounding box center [698, 286] width 1058 height 29
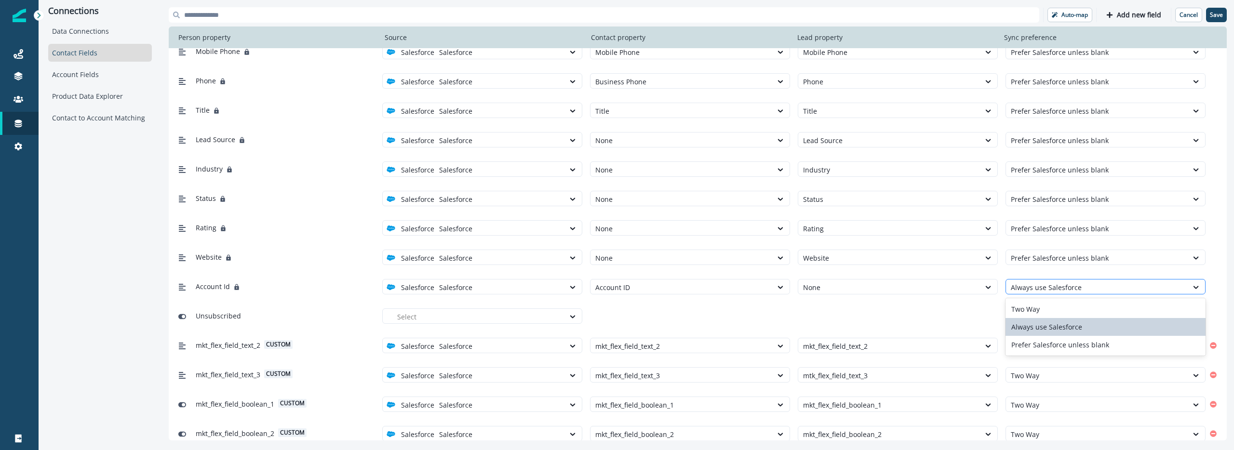
click at [1050, 285] on div at bounding box center [1097, 288] width 172 height 12
click at [1058, 349] on div "Prefer Salesforce unless blank" at bounding box center [1106, 345] width 200 height 18
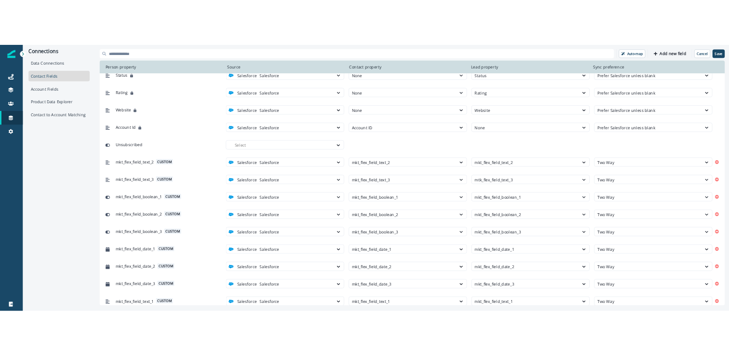
scroll to position [482, 0]
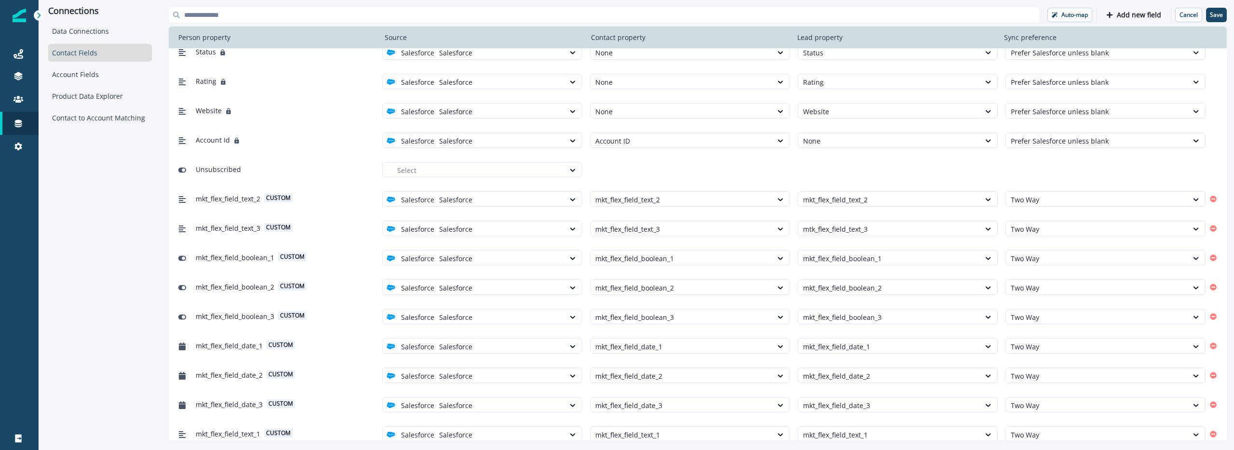
click at [1214, 23] on div "Auto-map Add new field Cancel Save Person property Source Contact property Lead…" at bounding box center [698, 223] width 1058 height 433
click at [1214, 21] on button "Save" at bounding box center [1216, 15] width 21 height 14
